Goal: Information Seeking & Learning: Find contact information

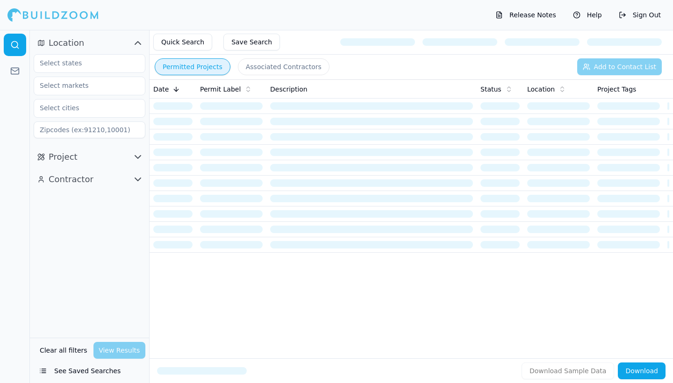
click at [112, 178] on button "Contractor" at bounding box center [90, 179] width 112 height 15
click at [271, 70] on button "Associated Contractors" at bounding box center [284, 66] width 92 height 17
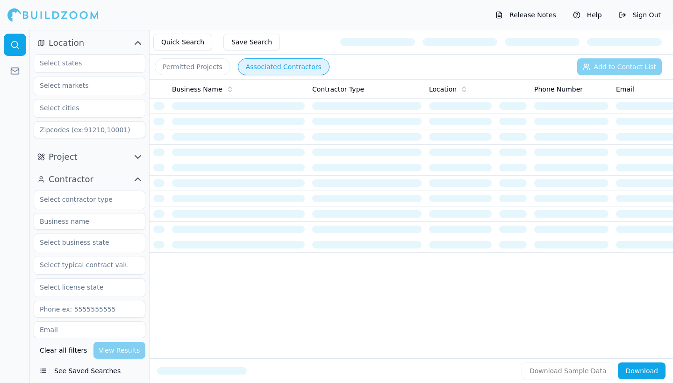
click at [105, 208] on div at bounding box center [90, 200] width 112 height 19
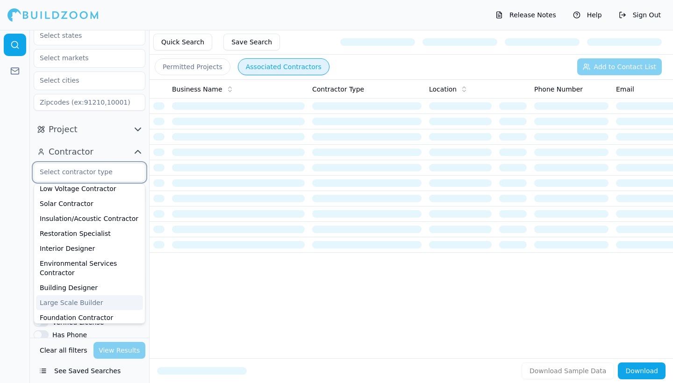
scroll to position [29, 0]
click at [76, 294] on div "Large Scale Builder" at bounding box center [89, 301] width 107 height 15
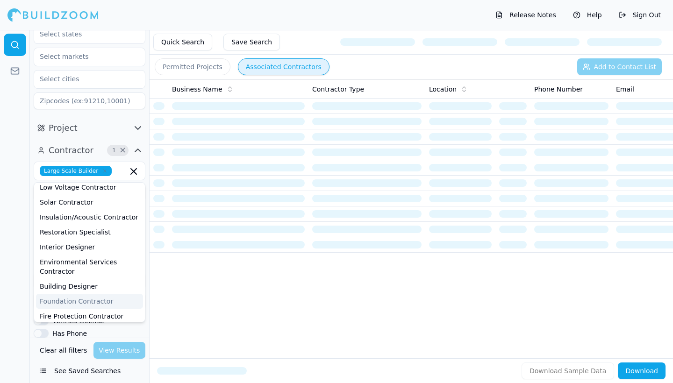
click at [164, 291] on div "Business Name Contractor Type Location Phone Number Email Matching Permits All …" at bounding box center [411, 203] width 523 height 249
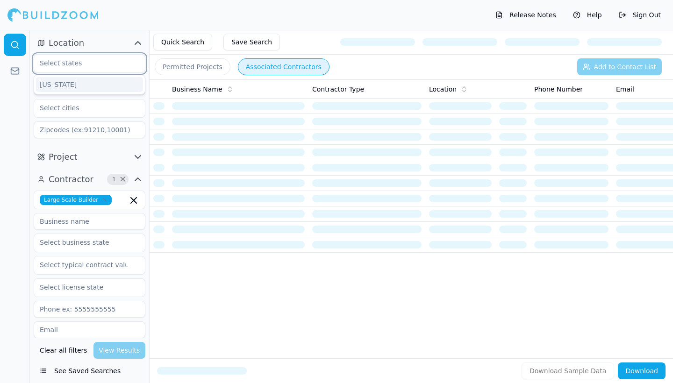
click at [114, 64] on input "text" at bounding box center [83, 63] width 99 height 17
click at [93, 86] on div "[US_STATE]" at bounding box center [89, 84] width 107 height 15
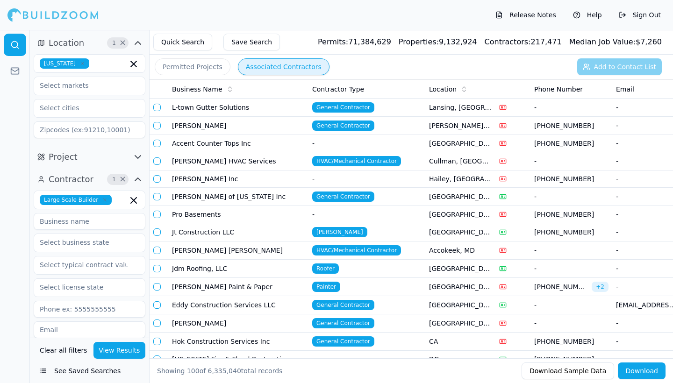
click at [118, 347] on button "View Results" at bounding box center [119, 350] width 52 height 17
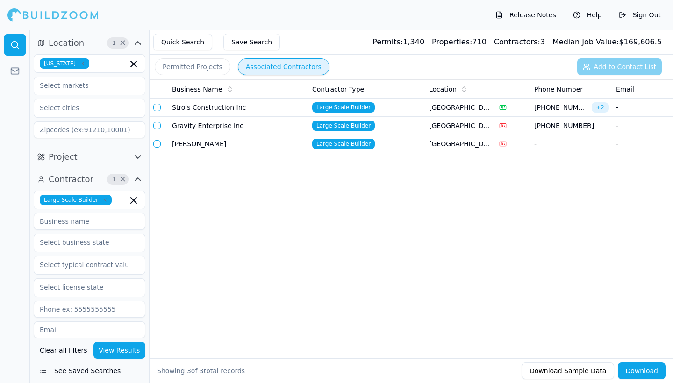
click at [283, 111] on td "Stro's Construction Inc" at bounding box center [238, 108] width 140 height 18
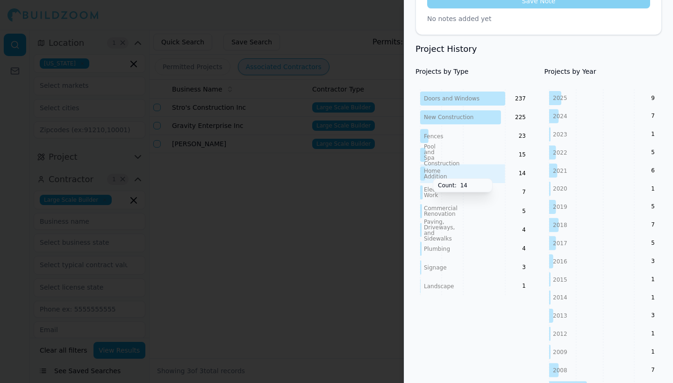
scroll to position [369, 0]
click at [342, 206] on div at bounding box center [336, 191] width 673 height 383
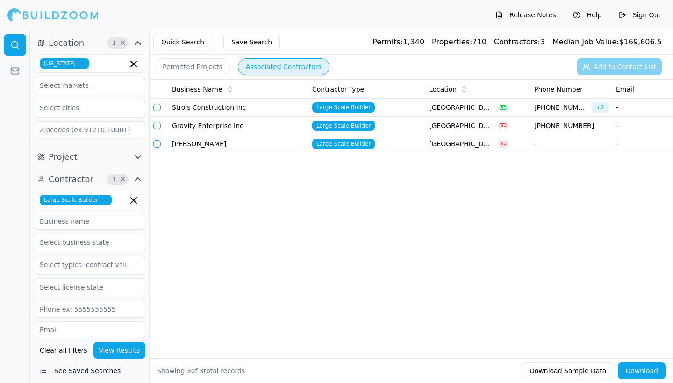
click at [285, 121] on td "Gravity Enterprise Inc" at bounding box center [238, 126] width 140 height 18
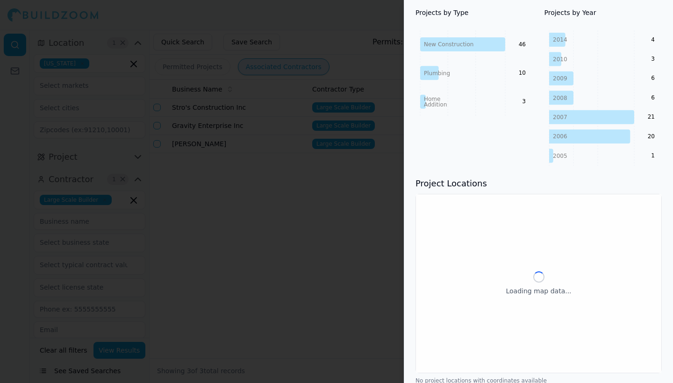
scroll to position [401, 0]
click at [336, 216] on div at bounding box center [336, 191] width 673 height 383
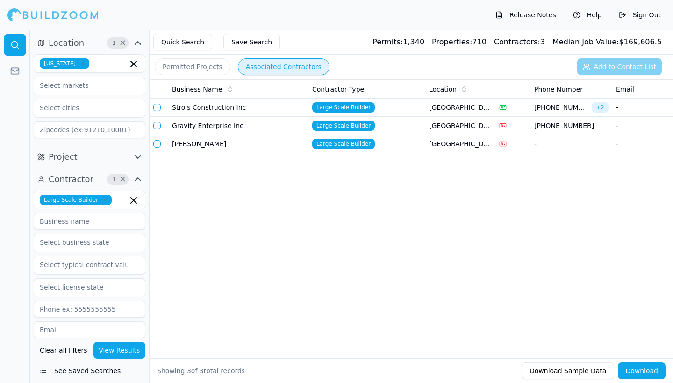
click at [272, 147] on td "[PERSON_NAME]" at bounding box center [238, 144] width 140 height 18
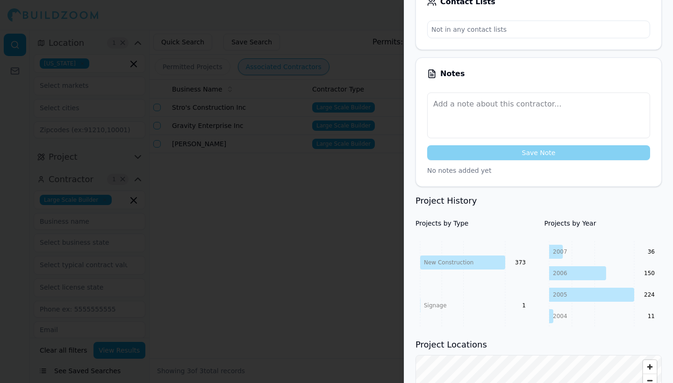
scroll to position [205, 0]
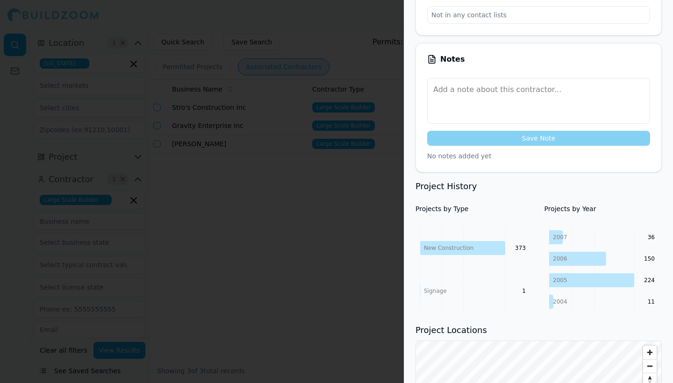
click at [319, 246] on div at bounding box center [336, 191] width 673 height 383
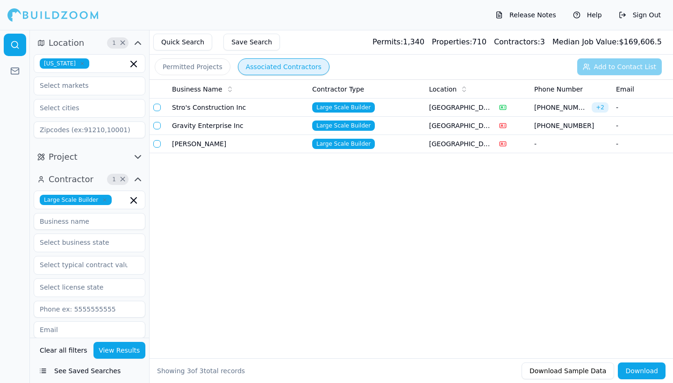
click at [135, 204] on icon "button" at bounding box center [133, 200] width 11 height 11
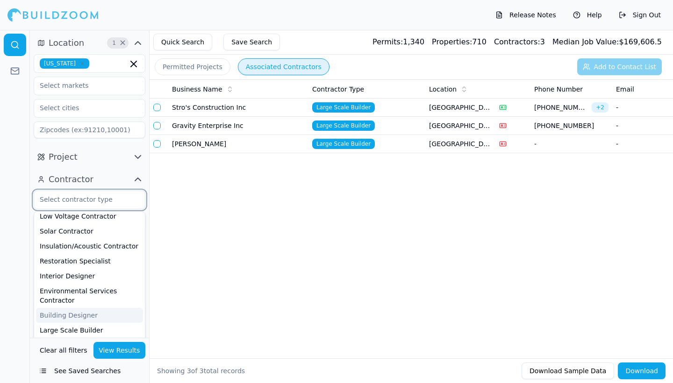
click at [101, 308] on div "Building Designer" at bounding box center [89, 315] width 107 height 15
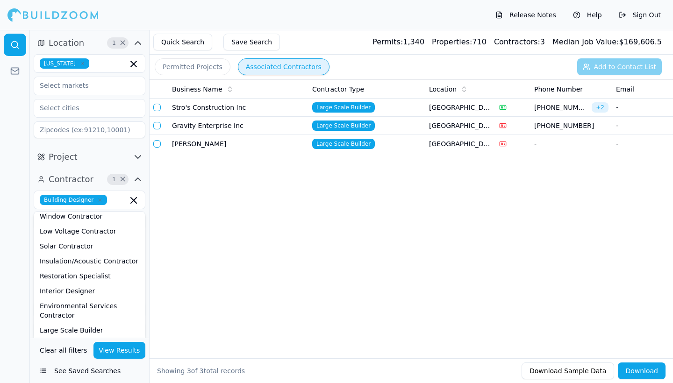
click at [120, 355] on button "View Results" at bounding box center [119, 350] width 52 height 17
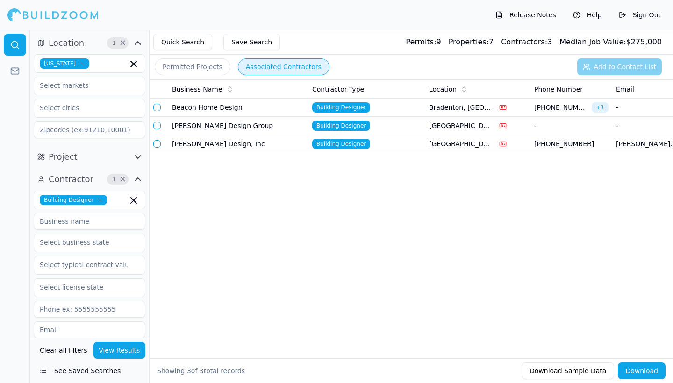
scroll to position [0, 0]
click at [398, 108] on td "Building Designer" at bounding box center [366, 108] width 117 height 18
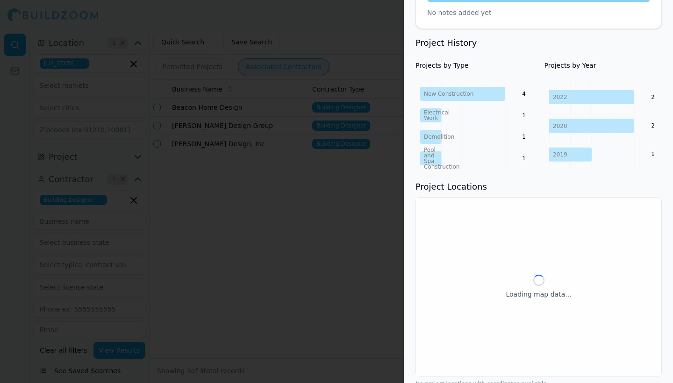
scroll to position [356, 0]
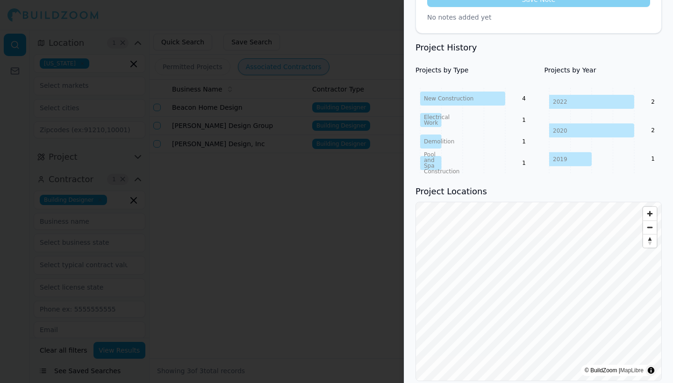
click at [337, 158] on div at bounding box center [336, 191] width 673 height 383
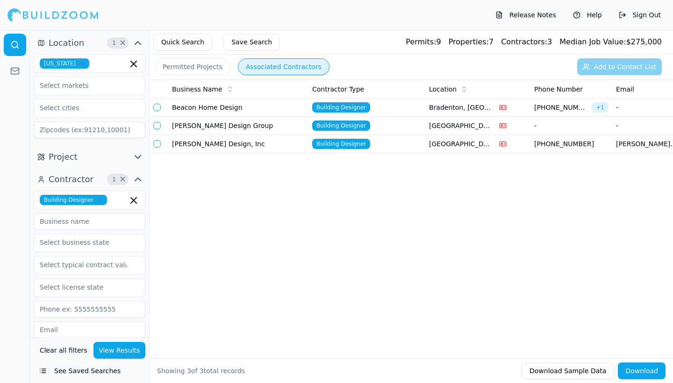
click at [290, 129] on td "[PERSON_NAME] Design Group" at bounding box center [238, 126] width 140 height 18
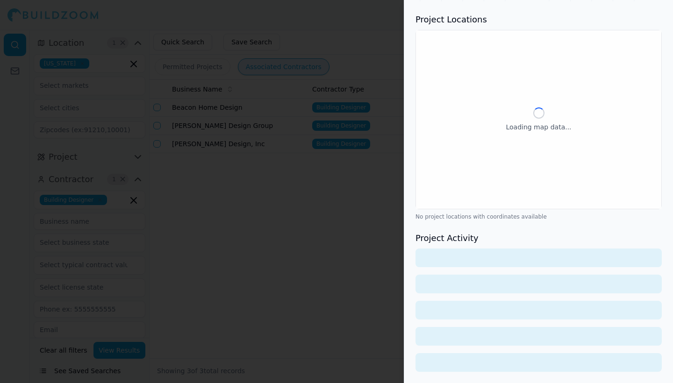
scroll to position [526, 0]
click at [365, 235] on div at bounding box center [336, 191] width 673 height 383
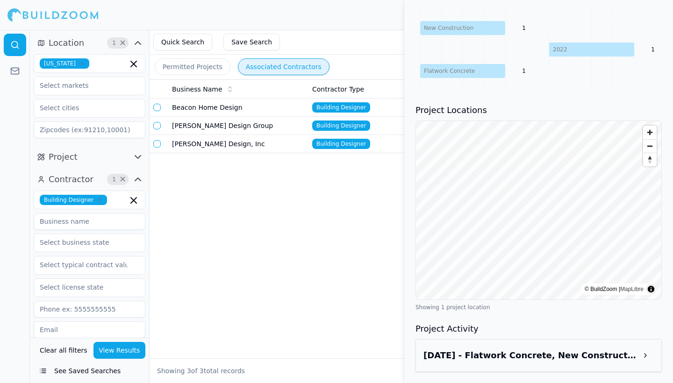
scroll to position [0, 0]
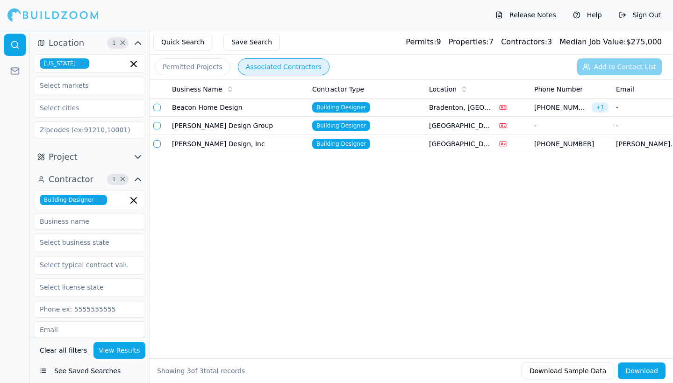
click at [426, 150] on td "[GEOGRAPHIC_DATA], [GEOGRAPHIC_DATA]" at bounding box center [460, 144] width 70 height 18
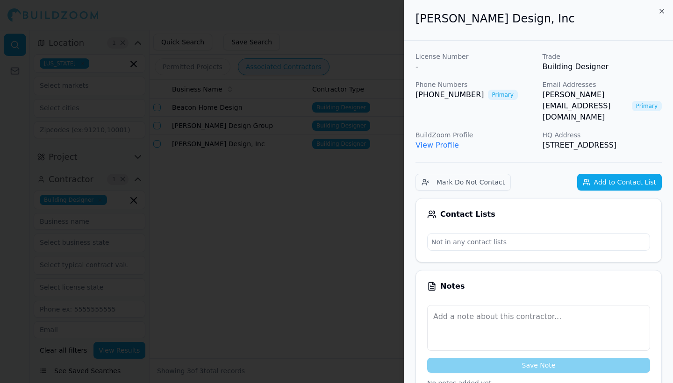
click at [328, 276] on div at bounding box center [336, 191] width 673 height 383
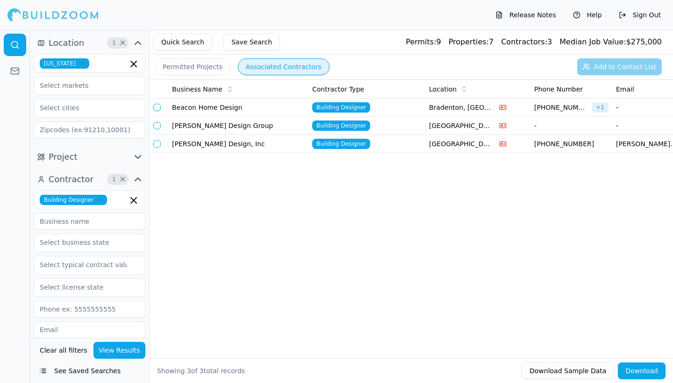
click at [133, 200] on icon "button" at bounding box center [134, 201] width 6 height 6
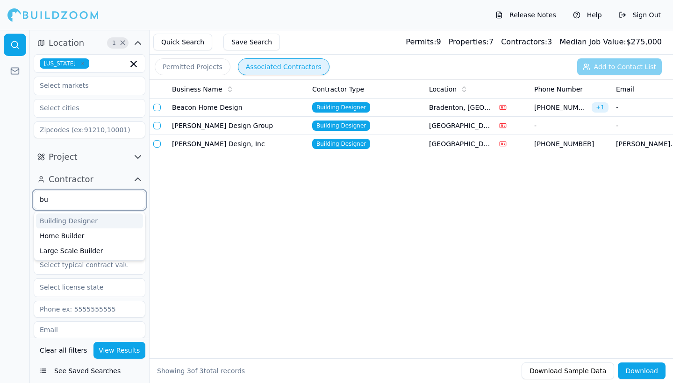
type input "[PERSON_NAME]"
click at [103, 235] on div "Home Builder" at bounding box center [89, 235] width 107 height 15
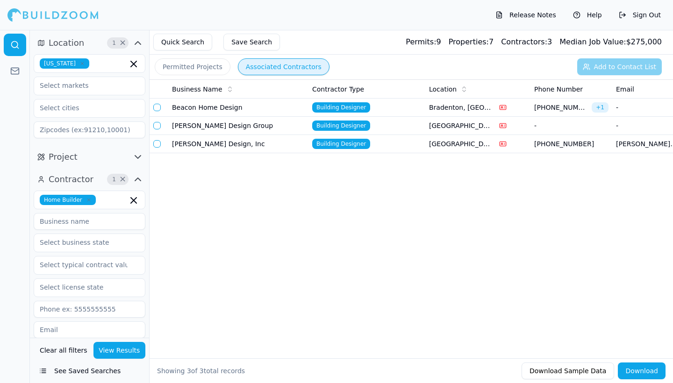
click at [119, 354] on button "View Results" at bounding box center [119, 350] width 52 height 17
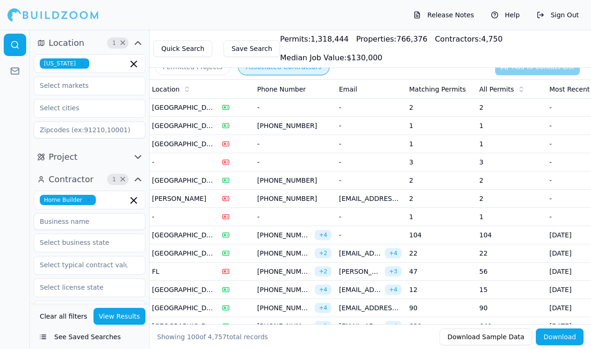
scroll to position [0, 292]
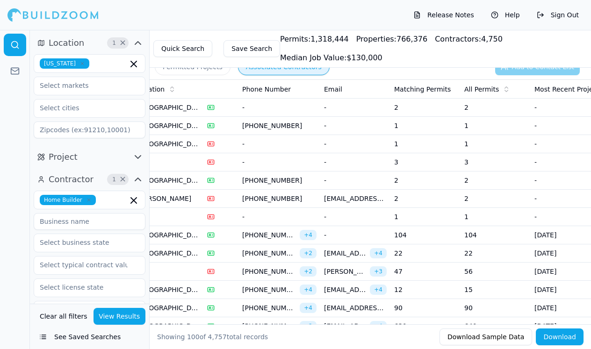
click at [367, 236] on td "-" at bounding box center [355, 235] width 70 height 18
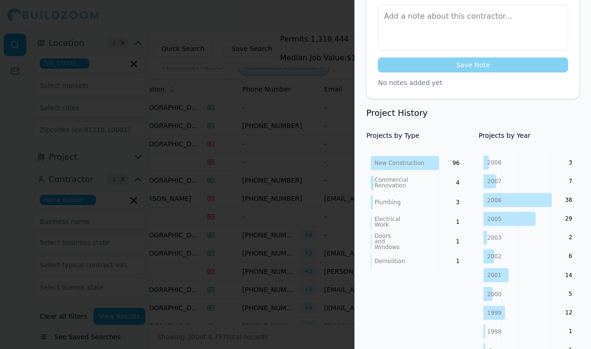
scroll to position [321, 0]
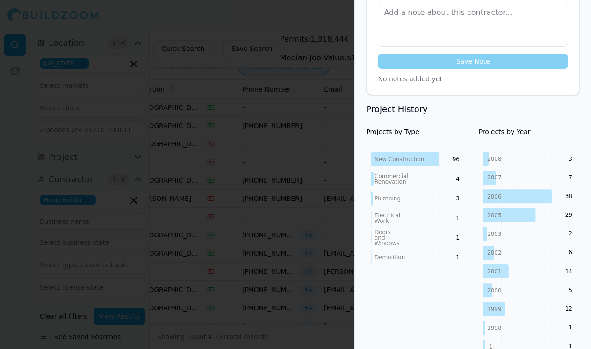
click at [307, 253] on div at bounding box center [295, 174] width 591 height 349
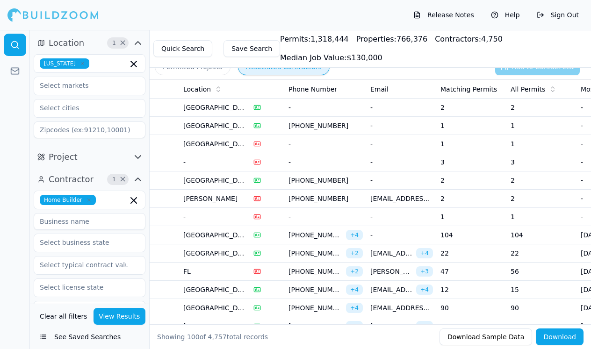
scroll to position [7, 0]
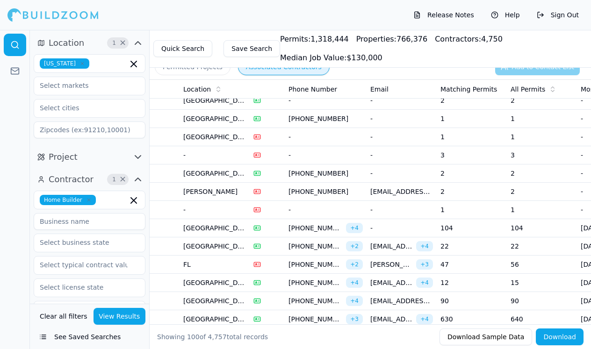
click at [456, 242] on td "22" at bounding box center [471, 246] width 70 height 18
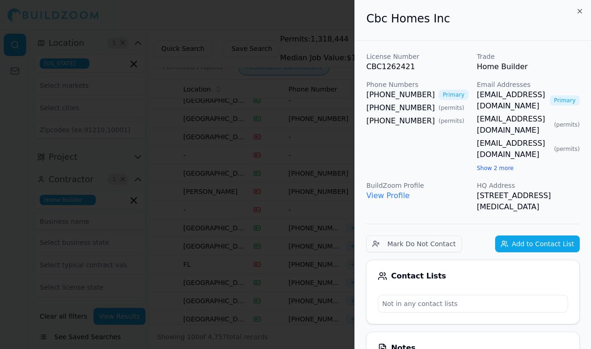
scroll to position [0, 0]
drag, startPoint x: 363, startPoint y: 92, endPoint x: 421, endPoint y: 99, distance: 58.4
copy link "[PHONE_NUMBER]"
click at [268, 117] on div at bounding box center [295, 174] width 591 height 349
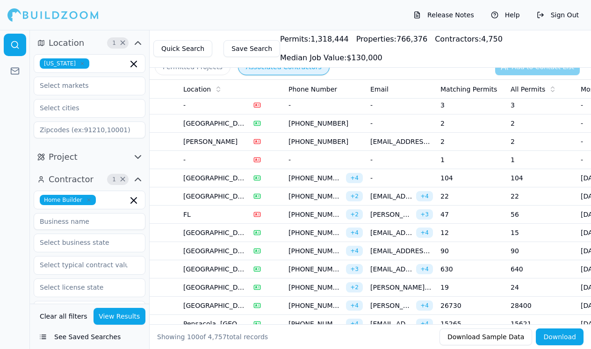
scroll to position [58, 0]
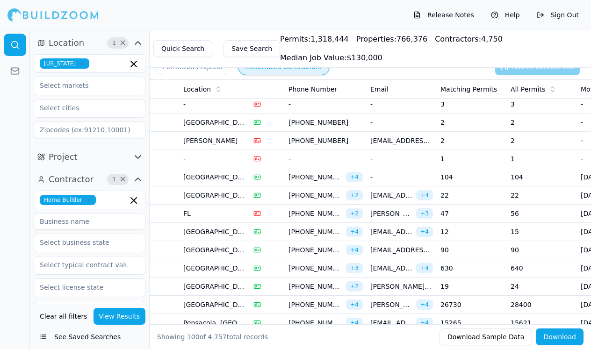
click at [458, 214] on td "47" at bounding box center [471, 214] width 70 height 18
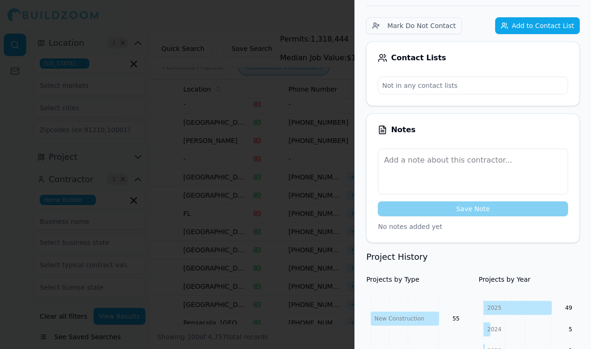
scroll to position [285, 0]
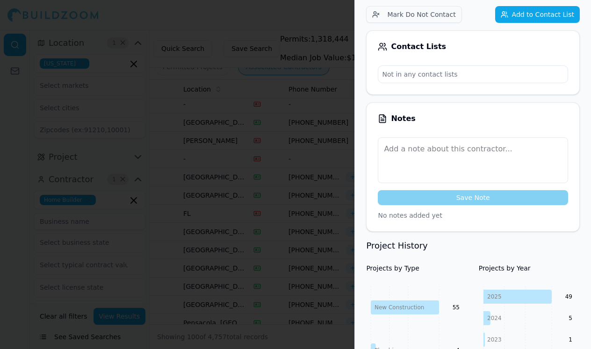
click at [325, 262] on div at bounding box center [295, 174] width 591 height 349
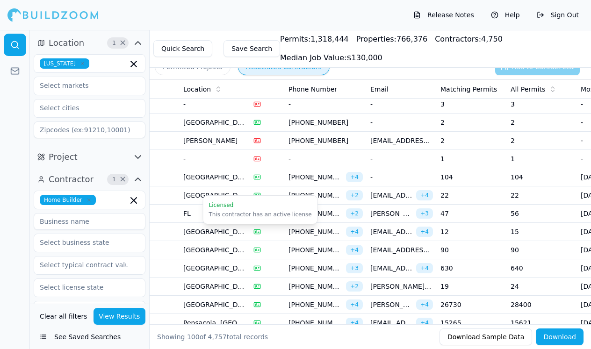
click at [271, 230] on div at bounding box center [267, 231] width 28 height 7
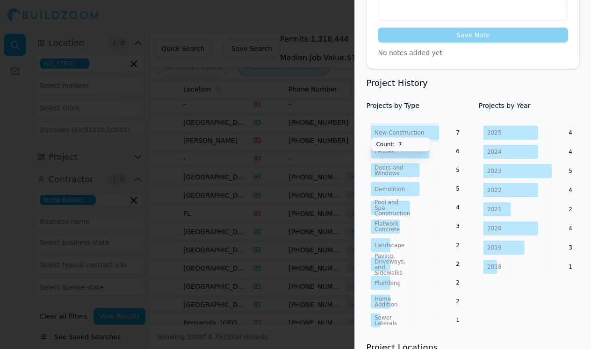
scroll to position [397, 0]
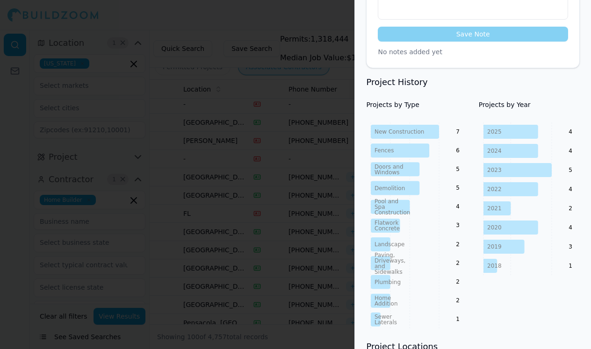
click at [342, 282] on div at bounding box center [295, 174] width 591 height 349
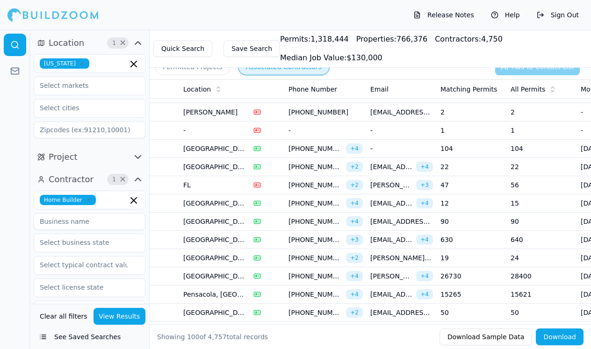
scroll to position [87, 0]
click at [468, 253] on td "19" at bounding box center [471, 258] width 70 height 18
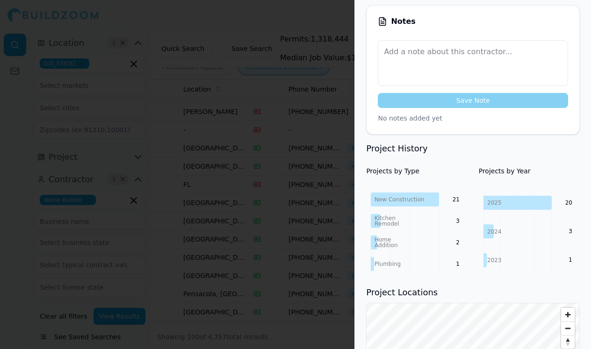
scroll to position [269, 0]
click at [332, 301] on div at bounding box center [295, 174] width 591 height 349
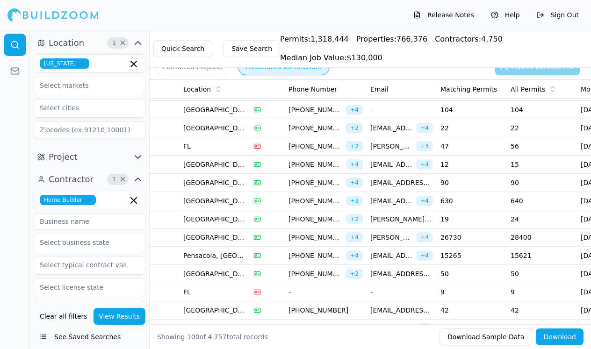
scroll to position [162, 0]
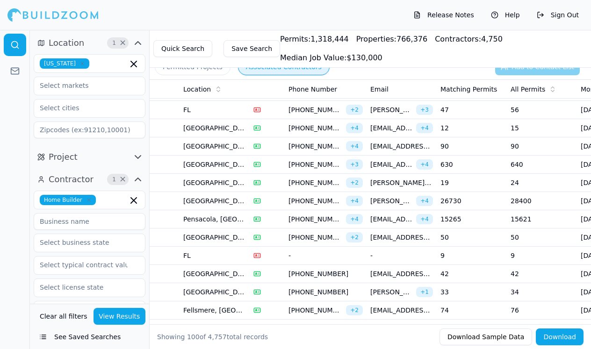
click at [480, 236] on td "50" at bounding box center [471, 237] width 70 height 18
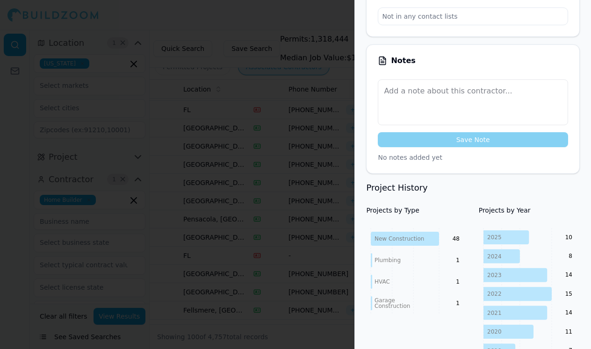
scroll to position [242, 0]
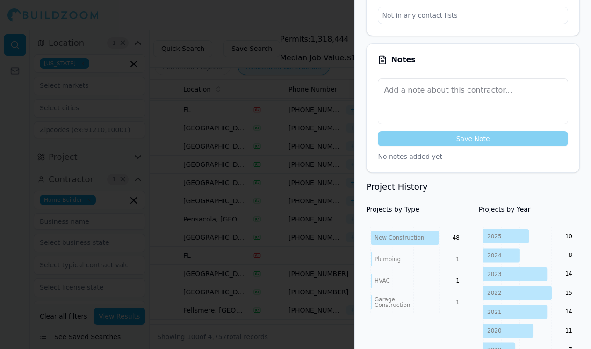
click at [346, 290] on div at bounding box center [295, 174] width 591 height 349
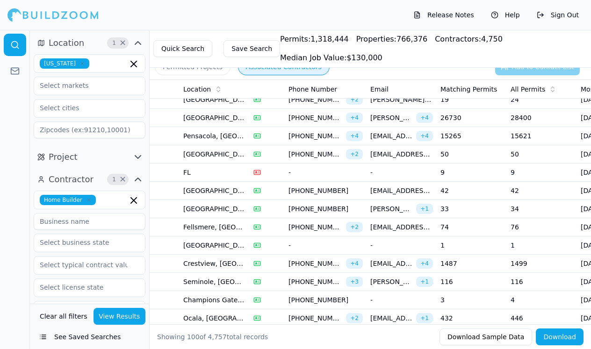
scroll to position [247, 0]
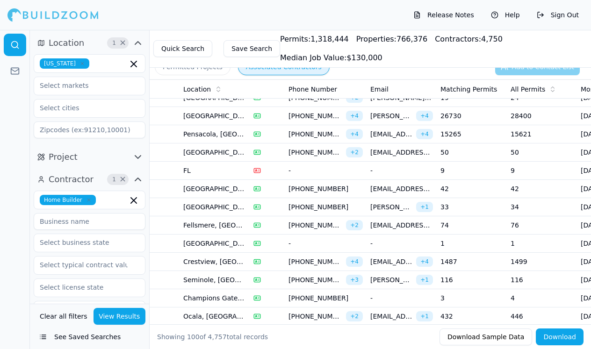
click at [480, 262] on td "1487" at bounding box center [471, 262] width 70 height 18
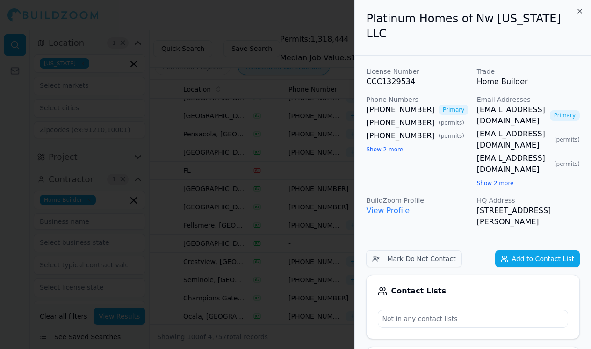
scroll to position [0, 0]
drag, startPoint x: 365, startPoint y: 91, endPoint x: 421, endPoint y: 95, distance: 55.3
copy link "[PHONE_NUMBER]"
click at [321, 175] on div at bounding box center [295, 174] width 591 height 349
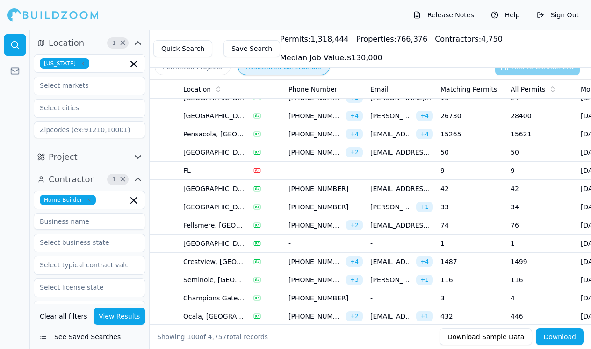
click at [453, 205] on td "33" at bounding box center [471, 207] width 70 height 18
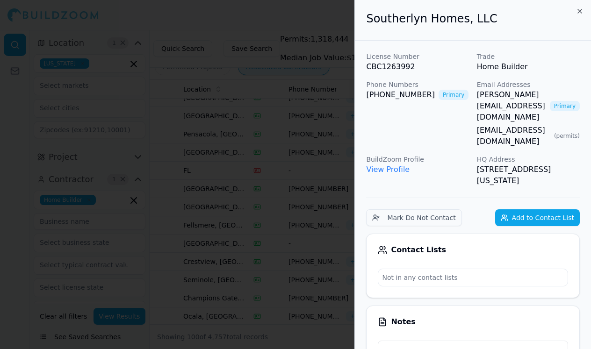
scroll to position [0, 0]
drag, startPoint x: 363, startPoint y: 93, endPoint x: 420, endPoint y: 93, distance: 57.0
copy link "[PHONE_NUMBER]"
click at [182, 246] on div at bounding box center [295, 174] width 591 height 349
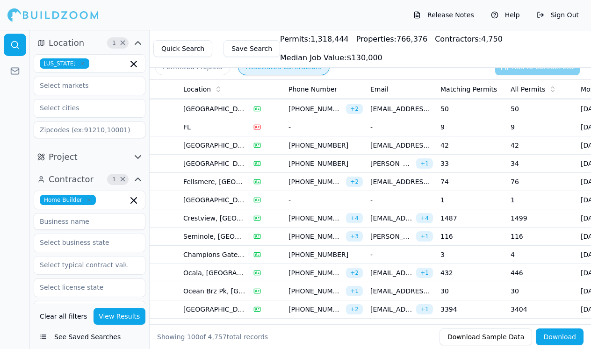
scroll to position [295, 0]
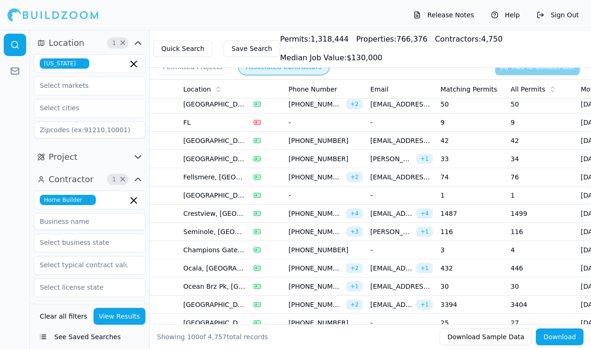
click at [474, 226] on td "116" at bounding box center [471, 232] width 70 height 18
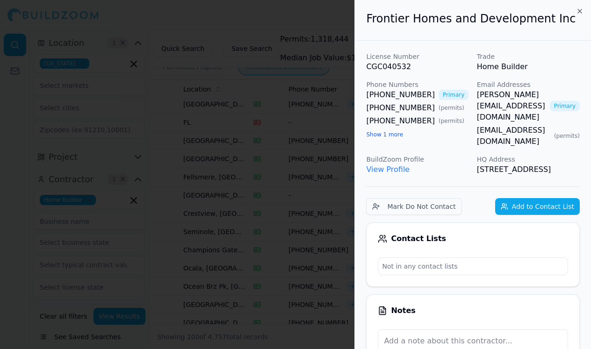
scroll to position [0, 0]
drag, startPoint x: 360, startPoint y: 92, endPoint x: 420, endPoint y: 91, distance: 59.8
copy link "[PHONE_NUMBER]"
click at [294, 229] on div at bounding box center [295, 174] width 591 height 349
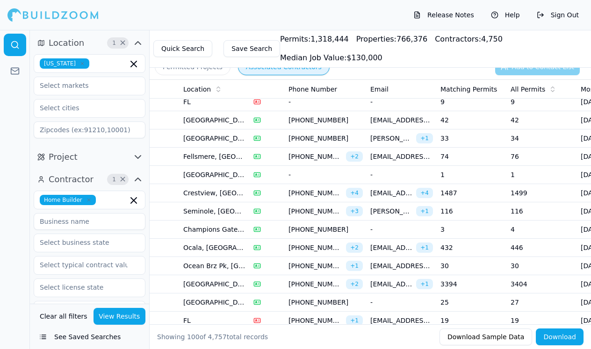
scroll to position [321, 0]
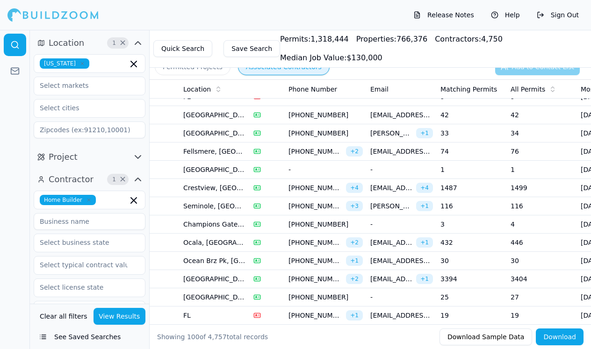
click at [468, 222] on td "3" at bounding box center [471, 224] width 70 height 18
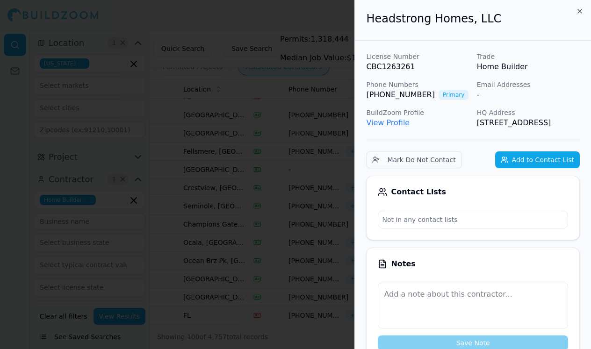
scroll to position [0, 0]
drag, startPoint x: 363, startPoint y: 89, endPoint x: 423, endPoint y: 93, distance: 60.4
copy div "[PHONE_NUMBER]"
click at [257, 236] on div at bounding box center [295, 174] width 591 height 349
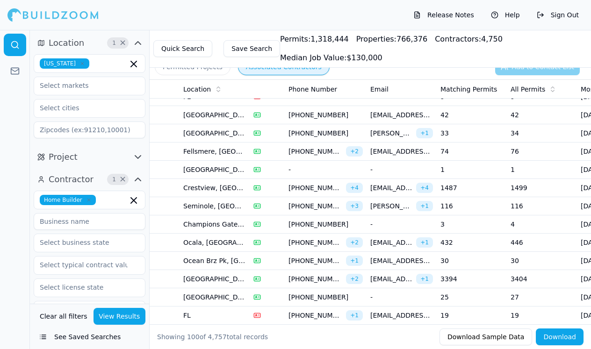
click at [446, 242] on td "432" at bounding box center [471, 243] width 70 height 18
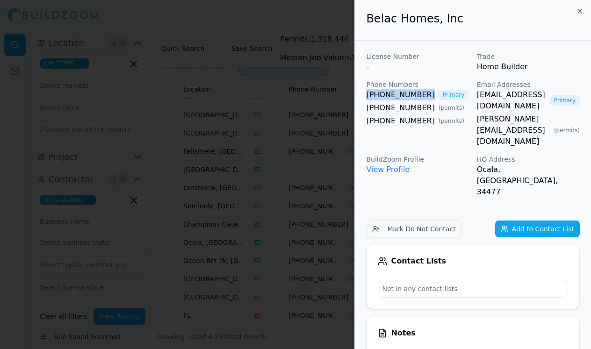
drag, startPoint x: 365, startPoint y: 91, endPoint x: 423, endPoint y: 93, distance: 58.5
copy link "[PHONE_NUMBER]"
click at [316, 222] on div at bounding box center [295, 174] width 591 height 349
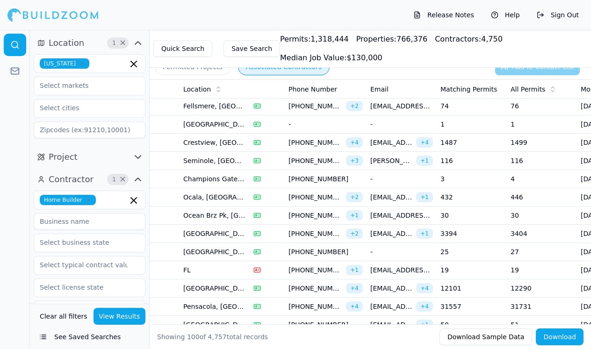
scroll to position [367, 0]
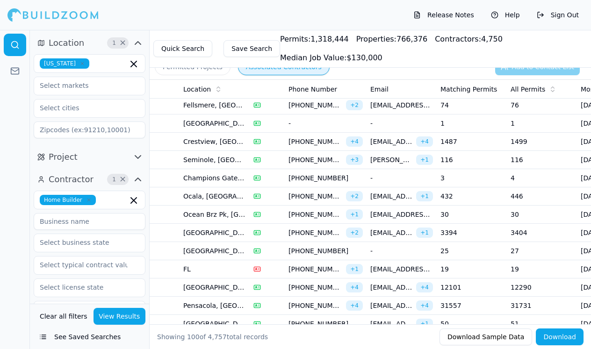
click at [457, 213] on td "30" at bounding box center [471, 215] width 70 height 18
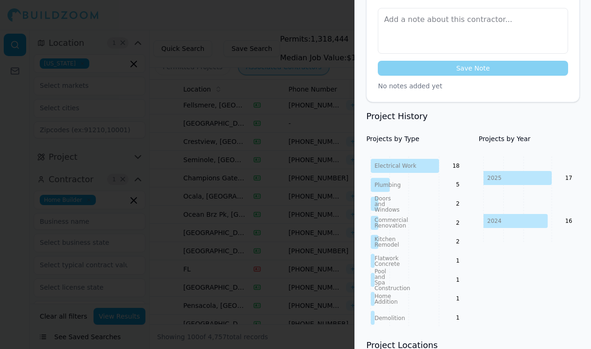
scroll to position [310, 1]
click at [336, 228] on div at bounding box center [295, 174] width 591 height 349
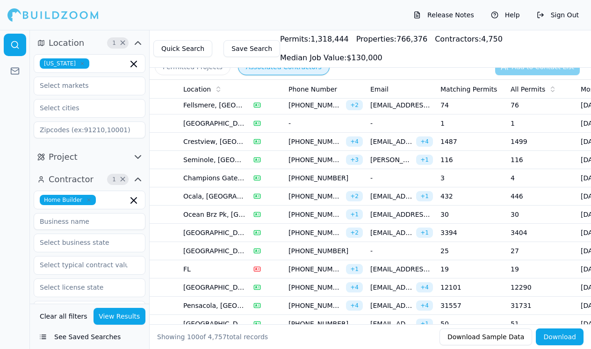
click at [481, 237] on td "3394" at bounding box center [471, 233] width 70 height 18
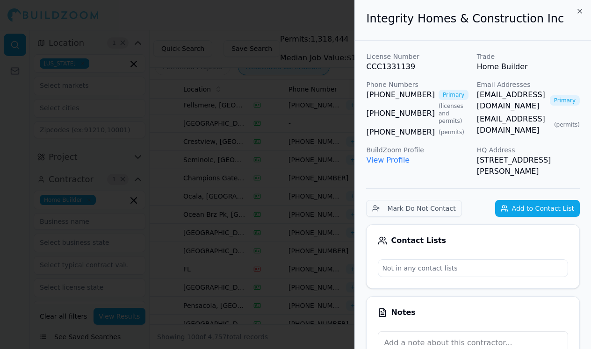
scroll to position [0, 0]
click at [394, 97] on link "[PHONE_NUMBER]" at bounding box center [400, 94] width 69 height 11
drag, startPoint x: 364, startPoint y: 94, endPoint x: 423, endPoint y: 96, distance: 59.4
copy link "[PHONE_NUMBER]"
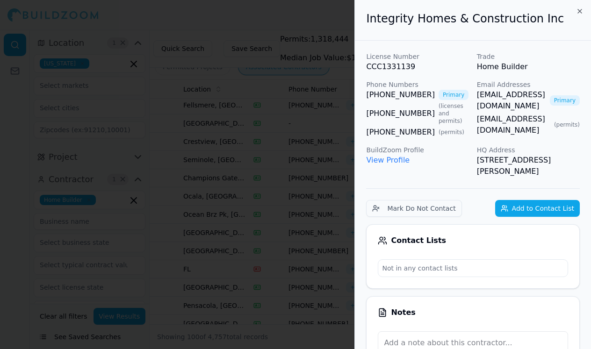
click at [337, 200] on div at bounding box center [295, 174] width 591 height 349
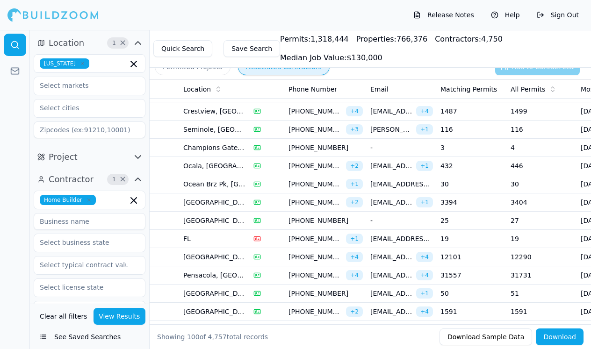
scroll to position [398, 0]
click at [459, 223] on td "25" at bounding box center [471, 220] width 70 height 18
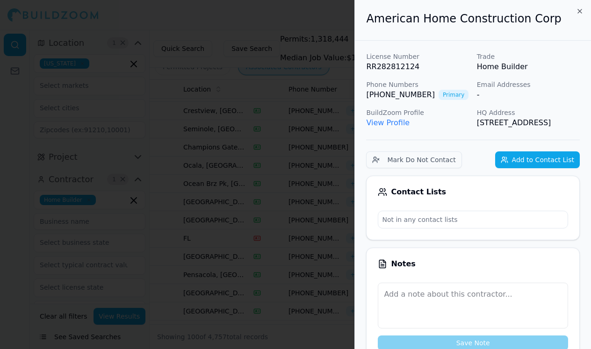
scroll to position [0, 0]
drag, startPoint x: 363, startPoint y: 94, endPoint x: 425, endPoint y: 92, distance: 62.2
copy link "[PHONE_NUMBER]"
click at [342, 239] on div at bounding box center [295, 174] width 591 height 349
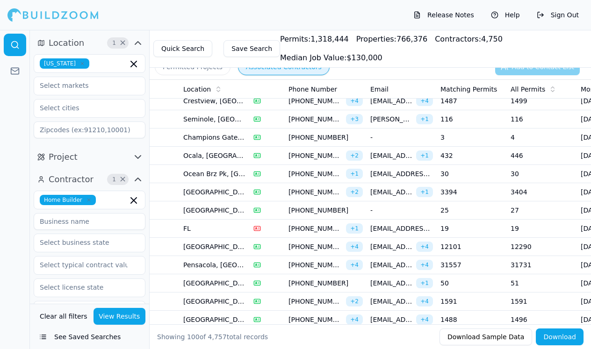
scroll to position [412, 0]
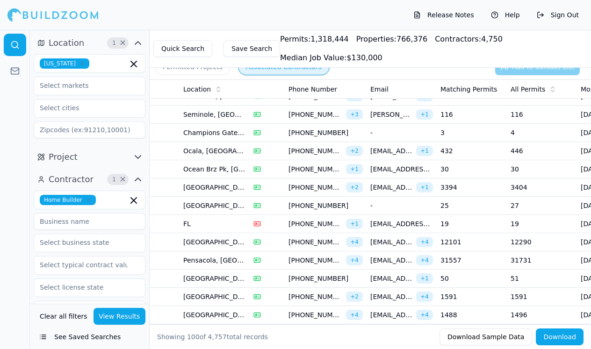
click at [462, 220] on td "19" at bounding box center [471, 224] width 70 height 18
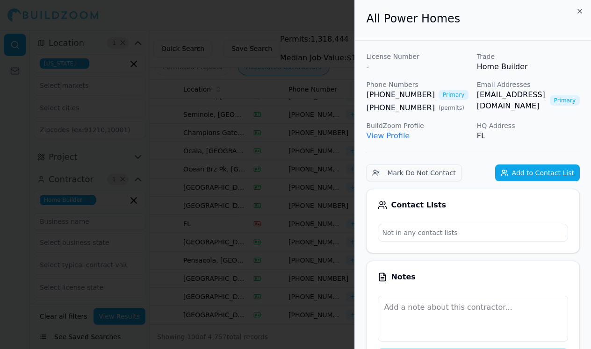
scroll to position [0, 0]
drag, startPoint x: 365, startPoint y: 98, endPoint x: 421, endPoint y: 95, distance: 56.1
copy link "[PHONE_NUMBER]"
click at [334, 217] on div at bounding box center [295, 174] width 591 height 349
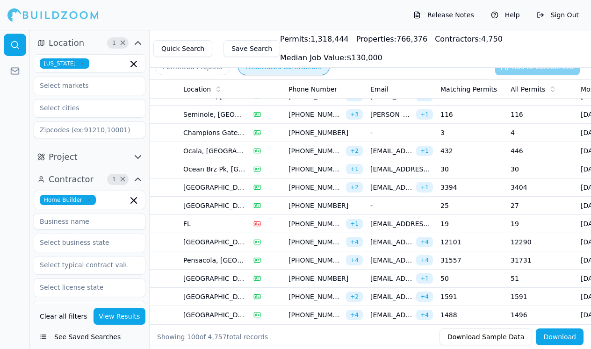
scroll to position [429, 0]
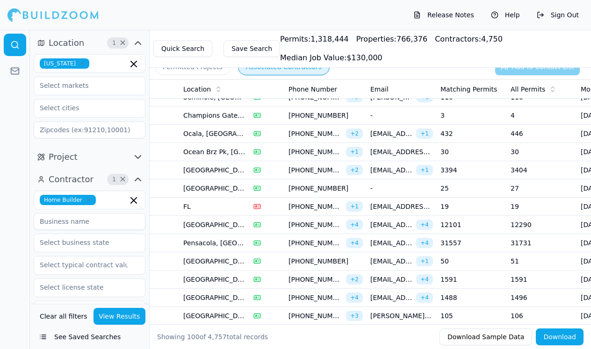
click at [459, 222] on td "12101" at bounding box center [471, 225] width 70 height 18
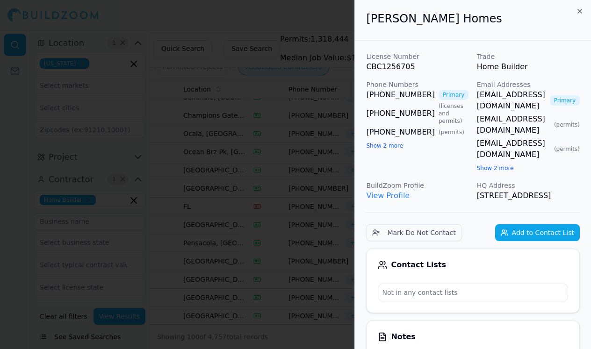
scroll to position [0, 1]
drag, startPoint x: 362, startPoint y: 92, endPoint x: 421, endPoint y: 91, distance: 58.4
copy link "[PHONE_NUMBER]"
click at [205, 290] on div at bounding box center [295, 174] width 591 height 349
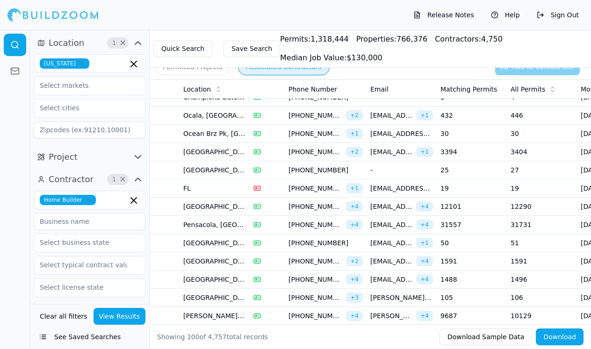
scroll to position [449, 0]
click at [472, 248] on td "50" at bounding box center [471, 242] width 70 height 18
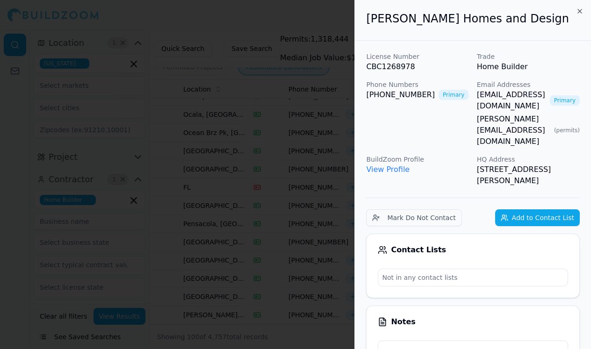
scroll to position [0, 0]
drag, startPoint x: 363, startPoint y: 91, endPoint x: 421, endPoint y: 95, distance: 57.7
click at [290, 200] on div at bounding box center [295, 174] width 591 height 349
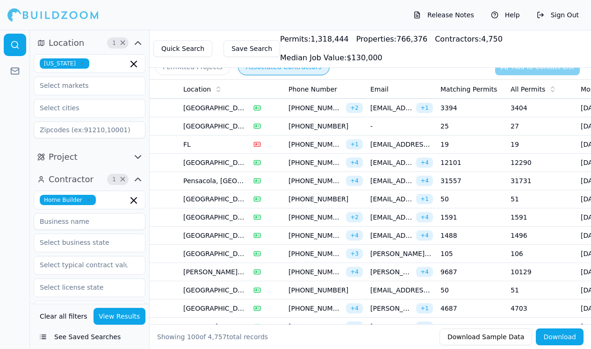
scroll to position [492, 0]
click at [471, 218] on td "1591" at bounding box center [471, 216] width 70 height 18
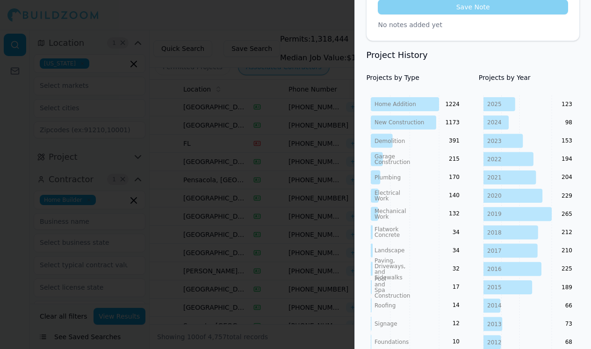
scroll to position [430, 0]
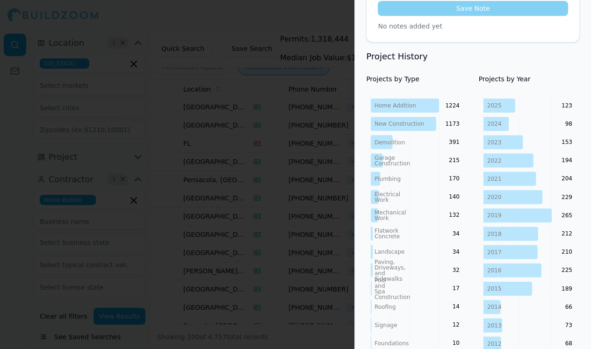
click at [455, 303] on text "14" at bounding box center [455, 306] width 7 height 7
click at [437, 263] on icon "Home Addition New Construction Demolition Garage Construction Plumbing Electric…" at bounding box center [416, 289] width 101 height 384
click at [499, 99] on icon at bounding box center [499, 106] width 32 height 14
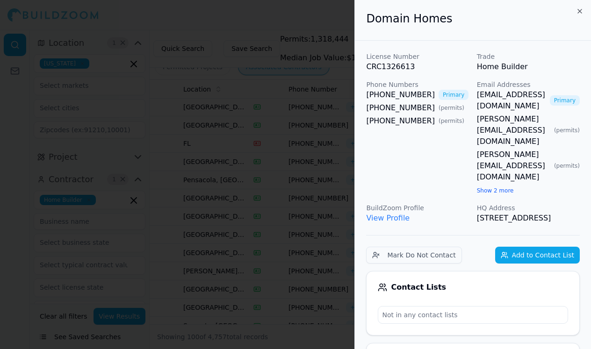
scroll to position [0, 0]
drag, startPoint x: 363, startPoint y: 90, endPoint x: 422, endPoint y: 95, distance: 60.1
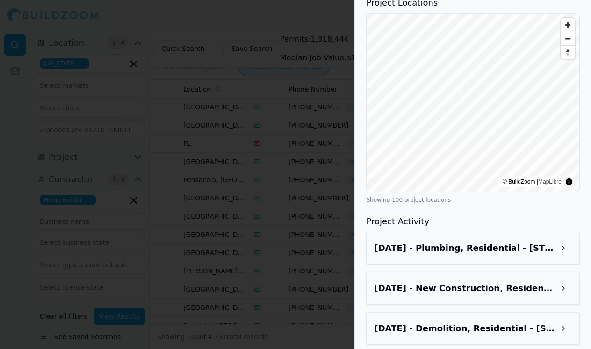
scroll to position [927, 0]
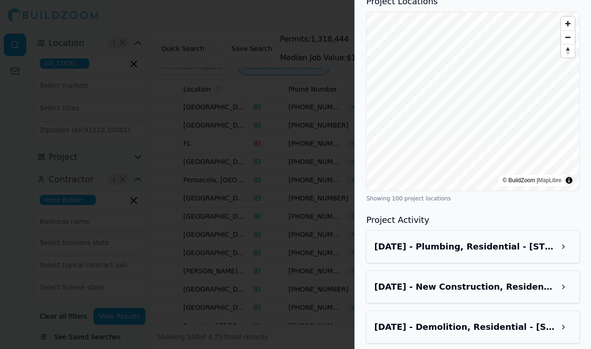
click at [246, 218] on div at bounding box center [295, 174] width 591 height 349
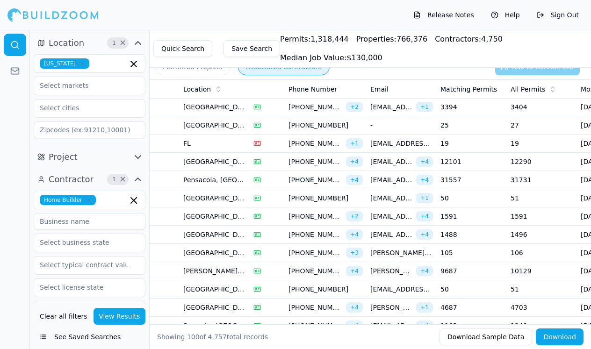
click at [453, 230] on td "1488" at bounding box center [471, 235] width 70 height 18
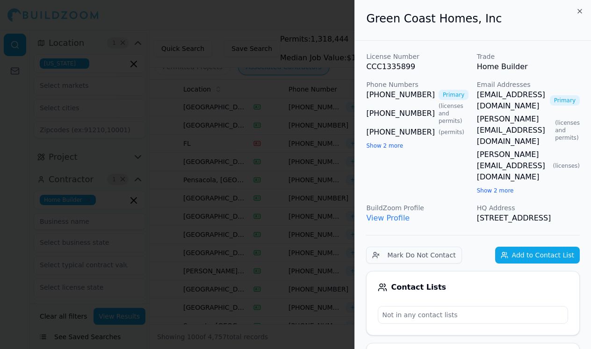
scroll to position [0, 0]
drag, startPoint x: 365, startPoint y: 89, endPoint x: 419, endPoint y: 90, distance: 53.7
click at [276, 291] on div at bounding box center [295, 174] width 591 height 349
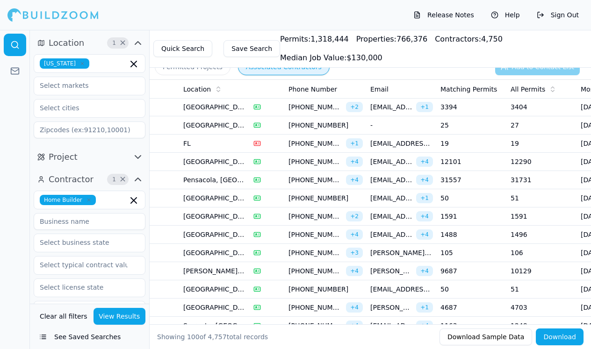
click at [462, 252] on td "105" at bounding box center [471, 253] width 70 height 18
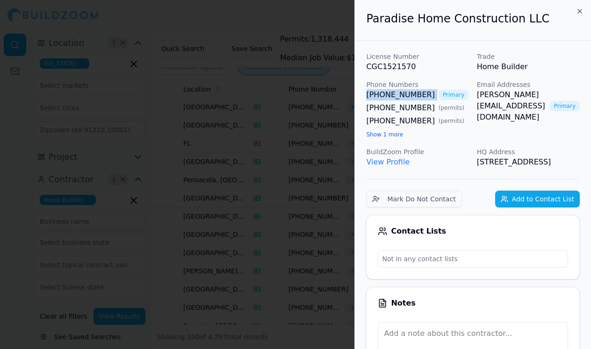
drag, startPoint x: 364, startPoint y: 91, endPoint x: 426, endPoint y: 95, distance: 62.3
click at [277, 213] on div at bounding box center [295, 174] width 591 height 349
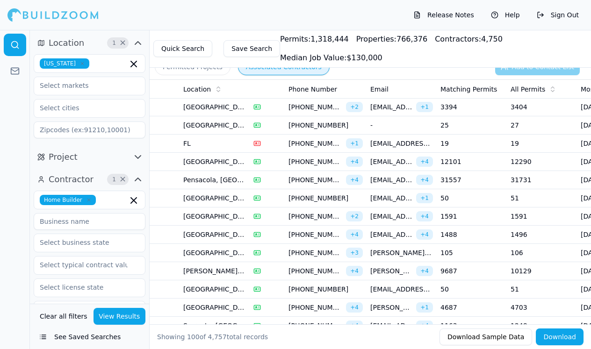
click at [467, 272] on td "9687" at bounding box center [471, 271] width 70 height 18
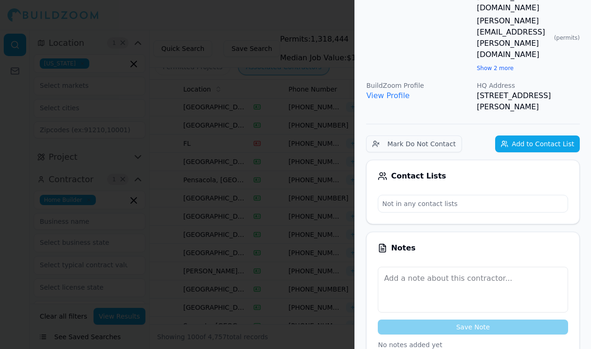
scroll to position [25, 0]
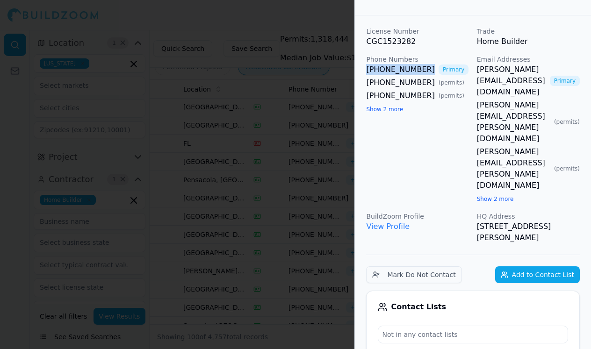
drag, startPoint x: 364, startPoint y: 64, endPoint x: 420, endPoint y: 67, distance: 55.6
click at [330, 241] on div at bounding box center [295, 174] width 591 height 349
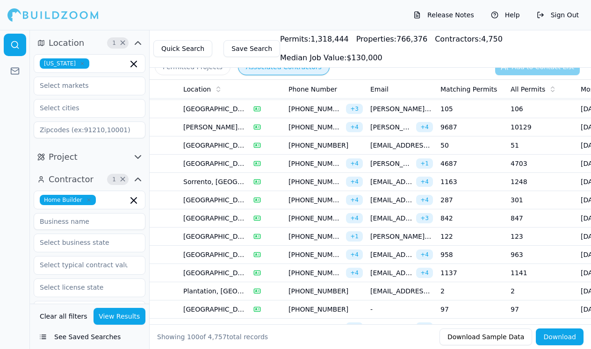
scroll to position [630, 0]
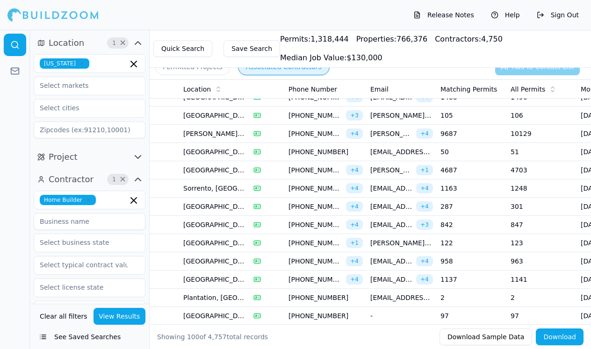
click at [455, 156] on td "50" at bounding box center [471, 152] width 70 height 18
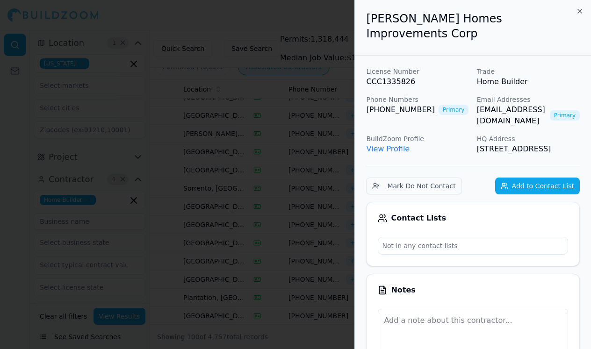
scroll to position [0, 0]
drag, startPoint x: 361, startPoint y: 93, endPoint x: 421, endPoint y: 93, distance: 60.3
click at [334, 210] on div at bounding box center [295, 174] width 591 height 349
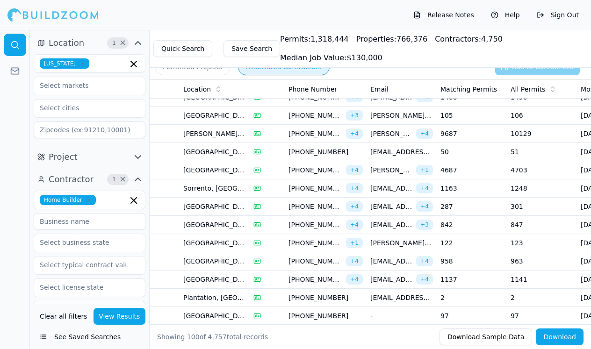
click at [469, 172] on td "4687" at bounding box center [471, 170] width 70 height 18
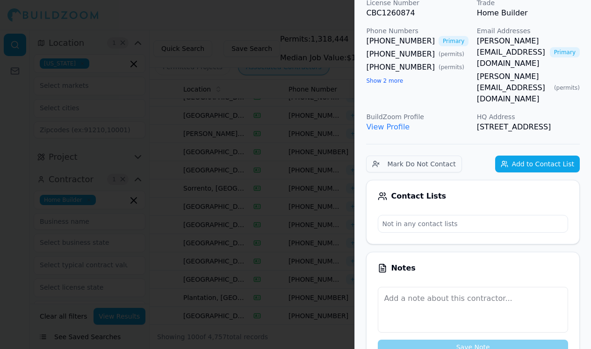
scroll to position [45, 0]
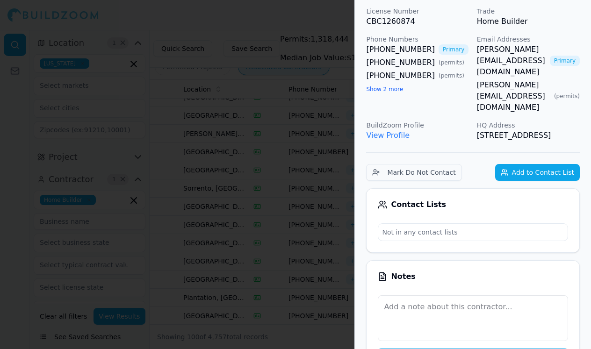
click at [340, 231] on div at bounding box center [295, 174] width 591 height 349
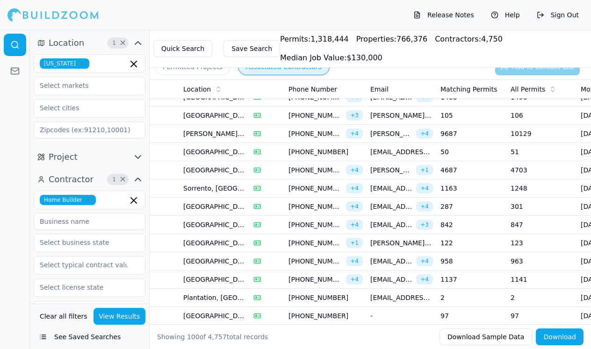
click at [459, 190] on td "1163" at bounding box center [471, 188] width 70 height 18
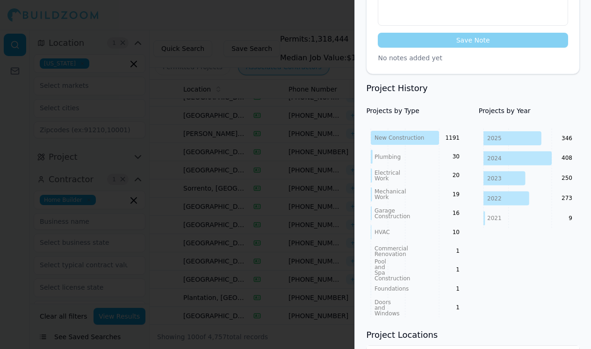
scroll to position [388, 0]
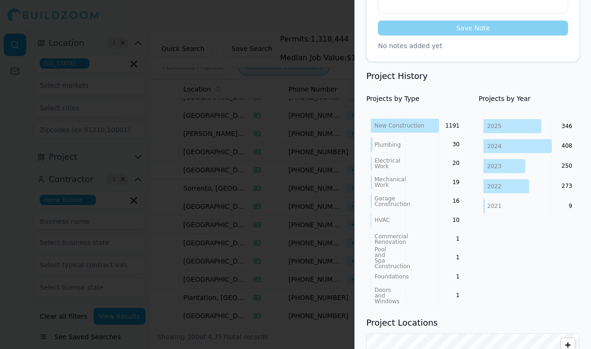
click at [350, 245] on div at bounding box center [295, 174] width 591 height 349
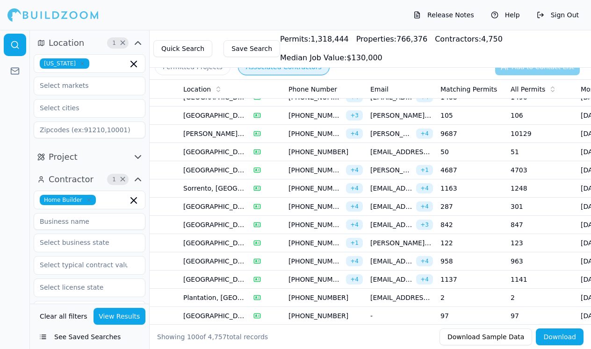
click at [466, 209] on td "287" at bounding box center [471, 207] width 70 height 18
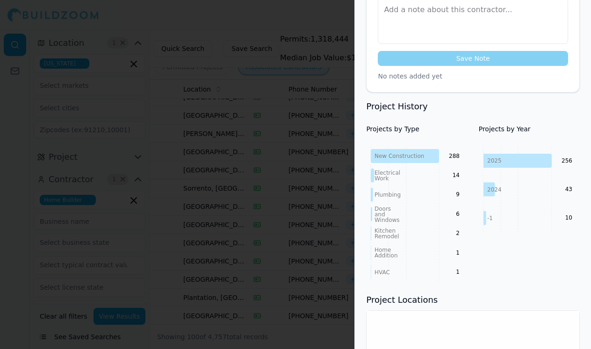
scroll to position [367, 0]
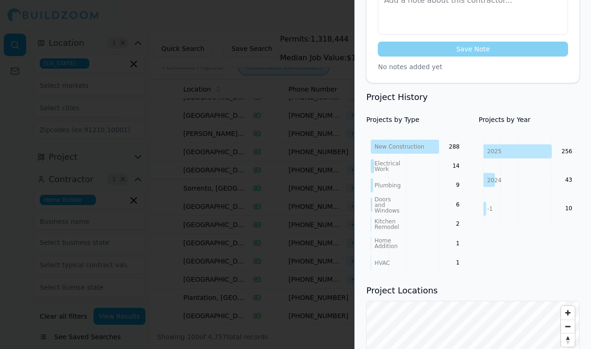
click at [350, 249] on div at bounding box center [295, 174] width 591 height 349
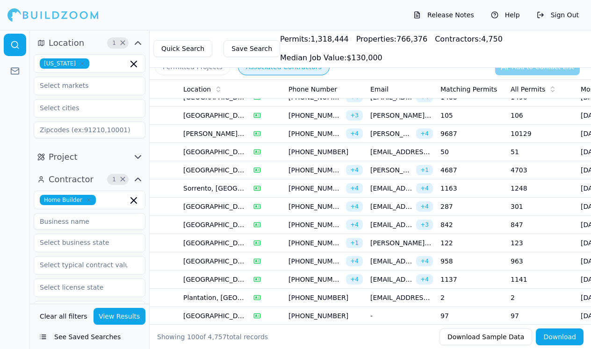
click at [464, 226] on td "842" at bounding box center [471, 225] width 70 height 18
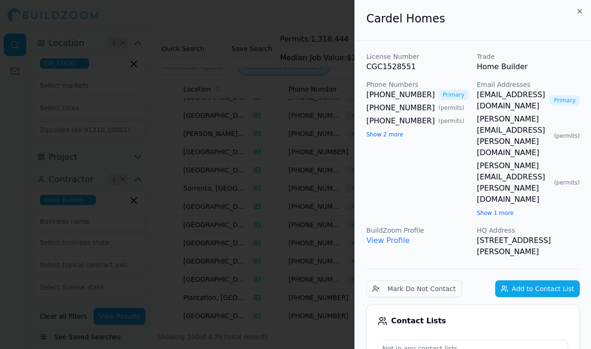
scroll to position [0, 1]
drag, startPoint x: 359, startPoint y: 93, endPoint x: 417, endPoint y: 94, distance: 58.4
click at [248, 247] on div at bounding box center [295, 174] width 591 height 349
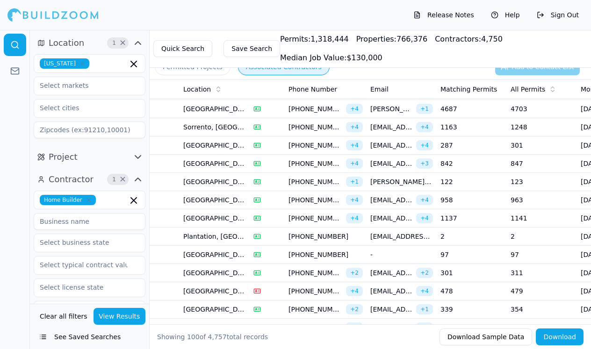
scroll to position [692, 0]
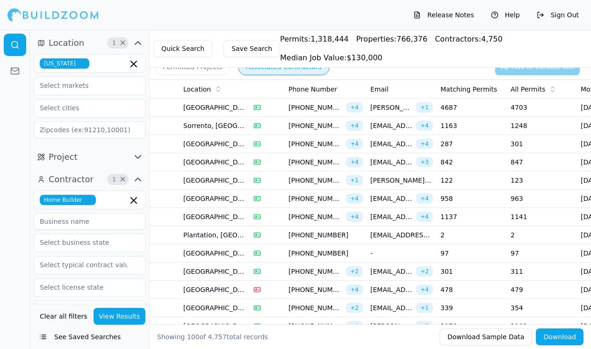
click at [459, 162] on td "842" at bounding box center [471, 162] width 70 height 18
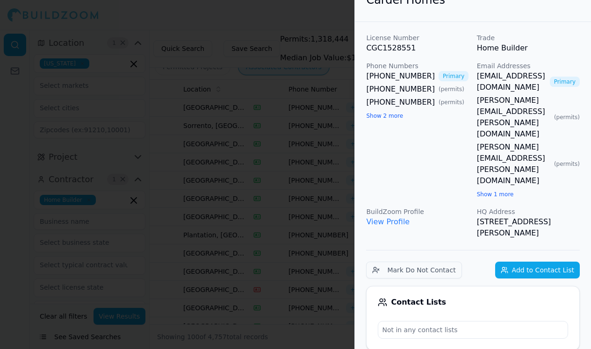
scroll to position [12, 0]
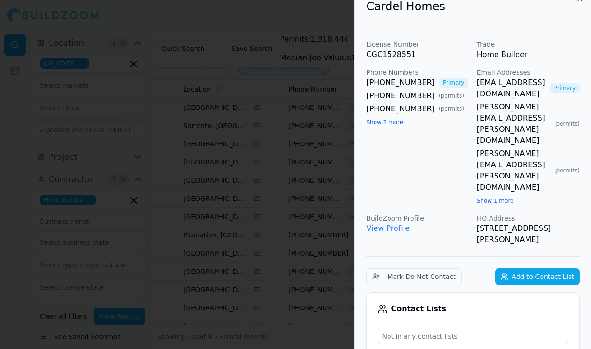
click at [353, 178] on div at bounding box center [295, 174] width 591 height 349
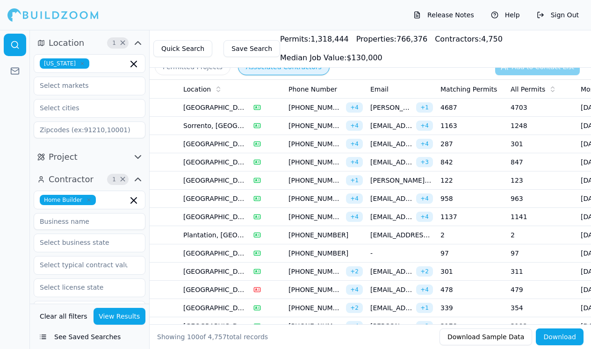
click at [447, 183] on td "122" at bounding box center [471, 180] width 70 height 18
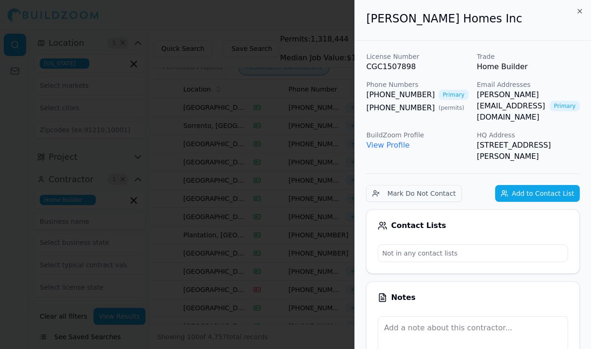
scroll to position [0, 0]
drag, startPoint x: 364, startPoint y: 66, endPoint x: 412, endPoint y: 71, distance: 48.0
drag, startPoint x: 365, startPoint y: 95, endPoint x: 423, endPoint y: 91, distance: 58.6
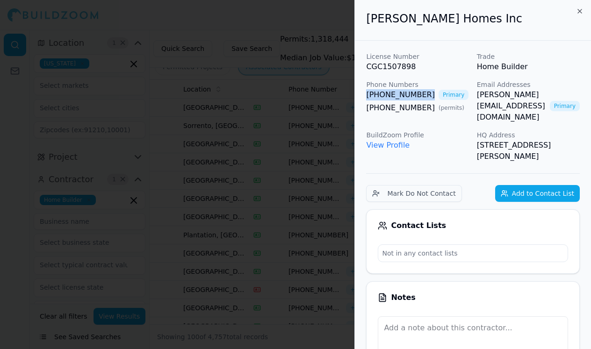
click at [189, 240] on div at bounding box center [295, 174] width 591 height 349
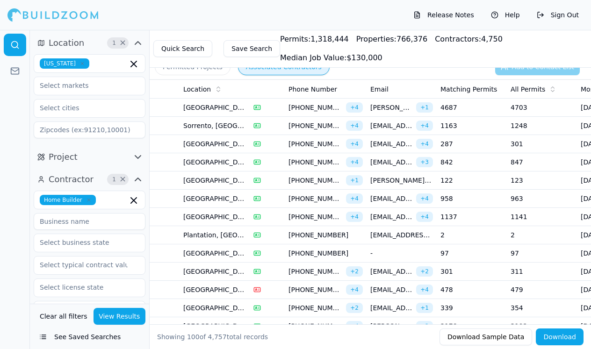
click at [452, 237] on td "2" at bounding box center [471, 235] width 70 height 18
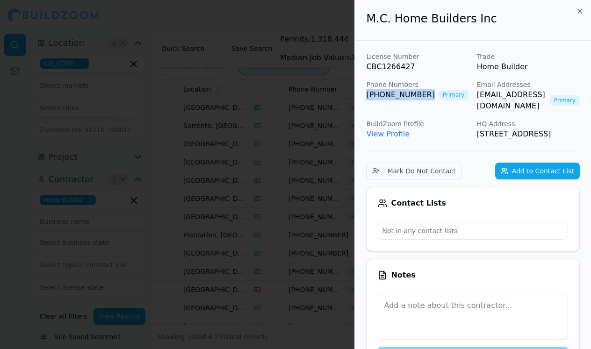
drag, startPoint x: 364, startPoint y: 92, endPoint x: 422, endPoint y: 94, distance: 58.0
click at [350, 286] on div at bounding box center [295, 174] width 591 height 349
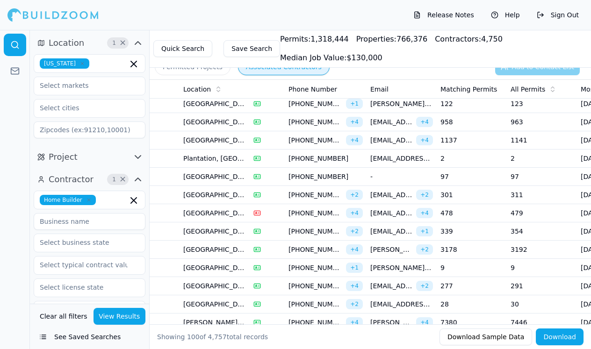
scroll to position [770, 0]
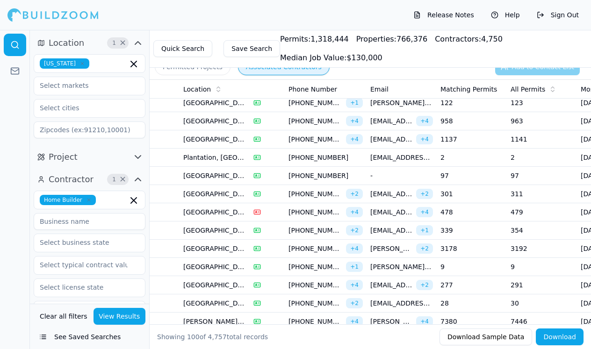
click at [466, 229] on td "339" at bounding box center [471, 230] width 70 height 18
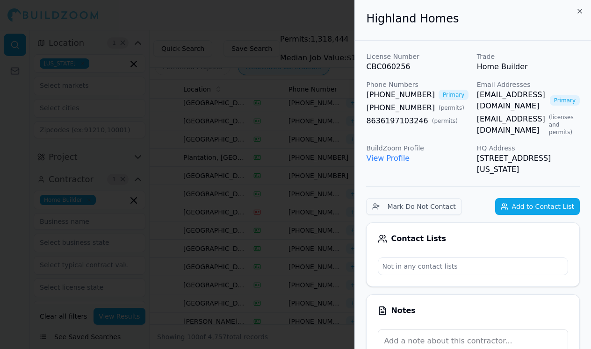
scroll to position [0, 0]
drag, startPoint x: 364, startPoint y: 92, endPoint x: 421, endPoint y: 94, distance: 57.1
click at [338, 271] on div at bounding box center [295, 174] width 591 height 349
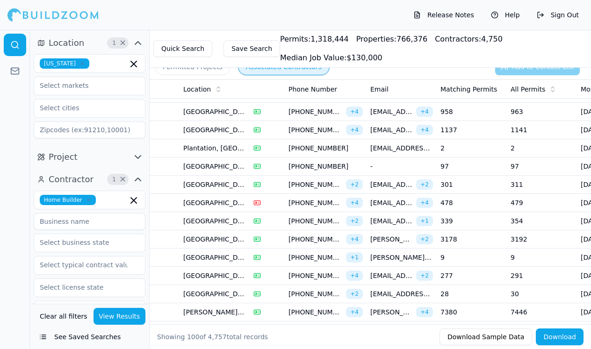
scroll to position [782, 0]
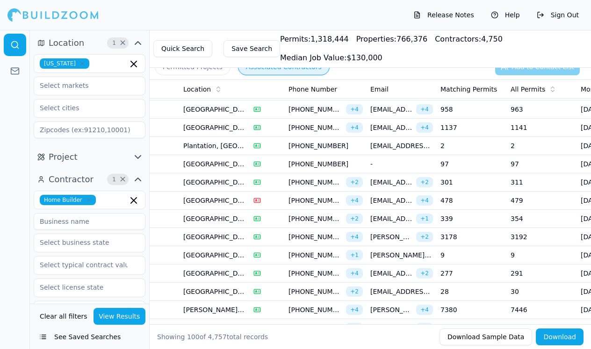
click at [458, 256] on td "9" at bounding box center [471, 255] width 70 height 18
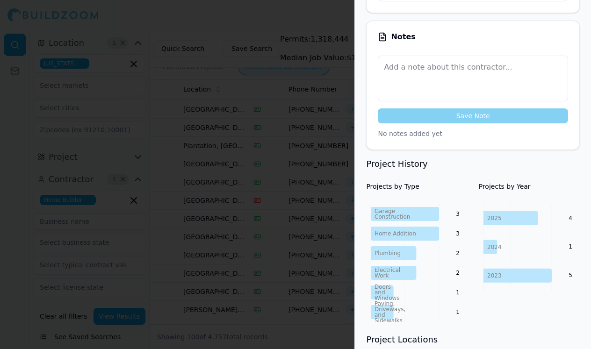
scroll to position [294, 0]
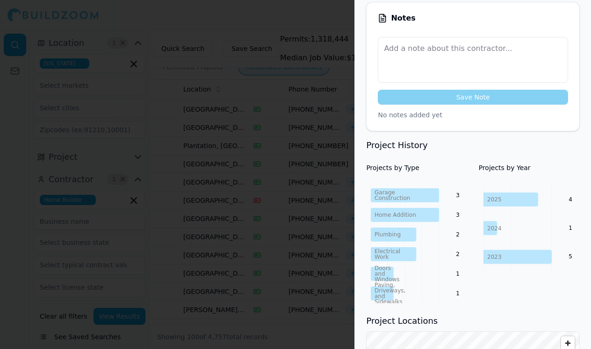
click at [321, 282] on div at bounding box center [295, 174] width 591 height 349
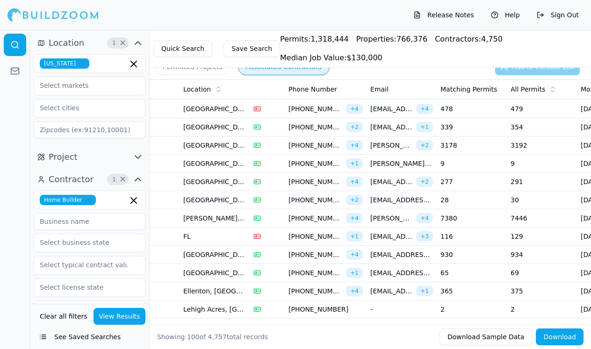
scroll to position [874, 0]
click at [458, 241] on td "116" at bounding box center [471, 236] width 70 height 18
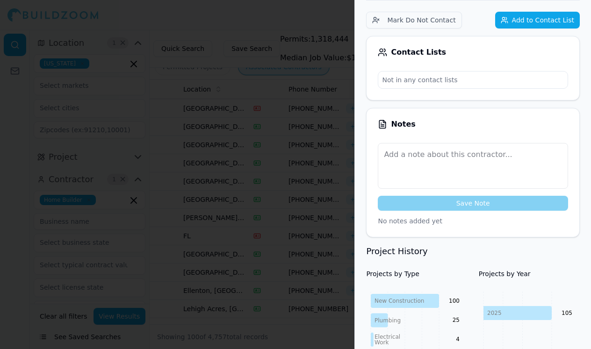
scroll to position [269, 0]
click at [262, 208] on div at bounding box center [295, 174] width 591 height 349
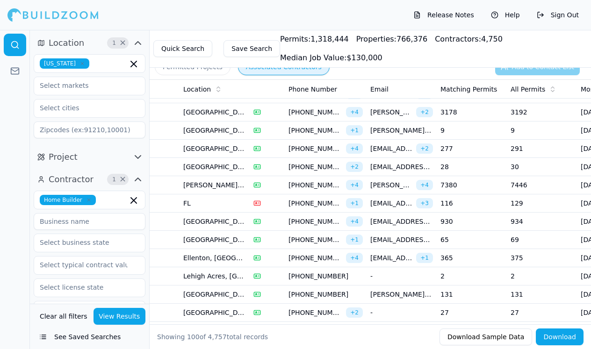
scroll to position [906, 0]
click at [468, 240] on td "65" at bounding box center [471, 240] width 70 height 18
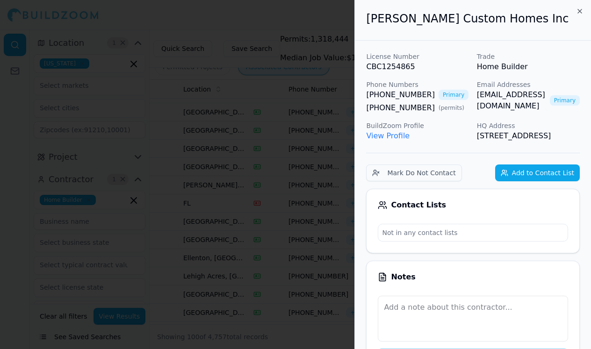
scroll to position [0, 0]
drag, startPoint x: 362, startPoint y: 90, endPoint x: 422, endPoint y: 97, distance: 60.3
click at [332, 252] on div at bounding box center [295, 174] width 591 height 349
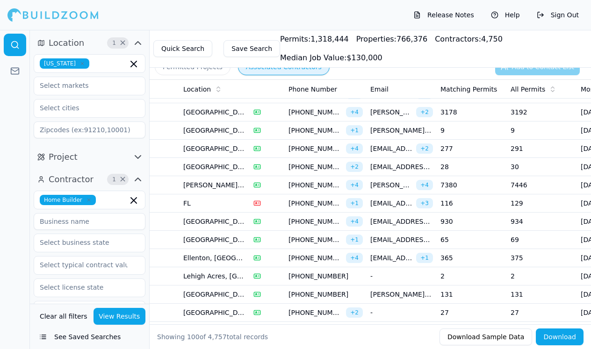
click at [458, 257] on td "365" at bounding box center [471, 258] width 70 height 18
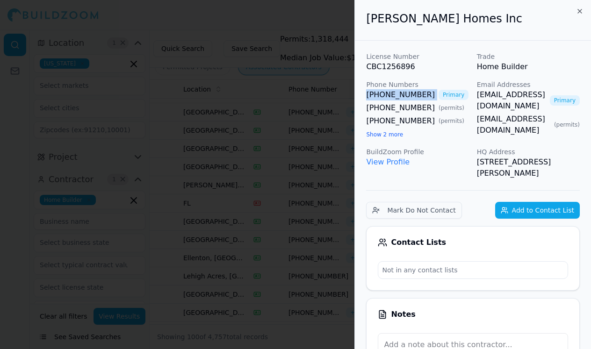
drag, startPoint x: 362, startPoint y: 92, endPoint x: 428, endPoint y: 96, distance: 66.0
click at [318, 201] on div at bounding box center [295, 174] width 591 height 349
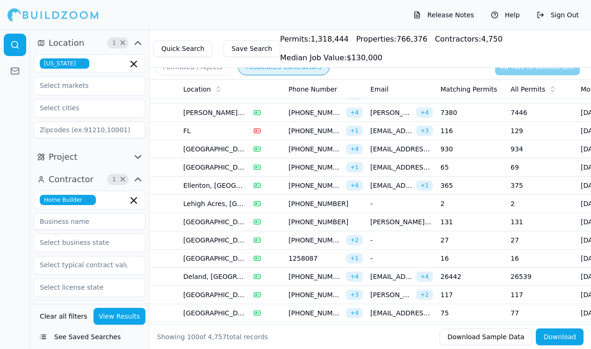
scroll to position [979, 0]
click at [464, 242] on td "27" at bounding box center [471, 240] width 70 height 18
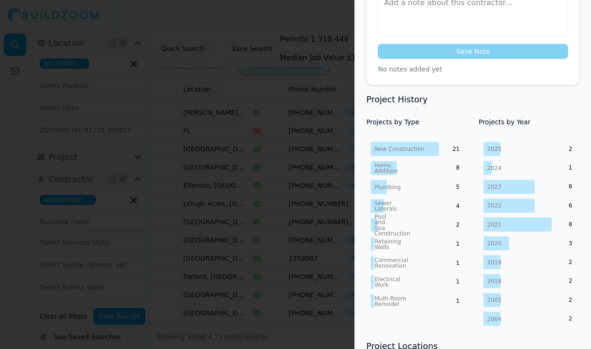
scroll to position [353, 0]
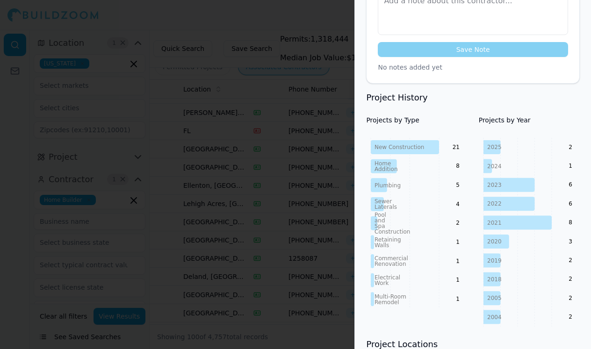
click at [345, 242] on div at bounding box center [295, 174] width 591 height 349
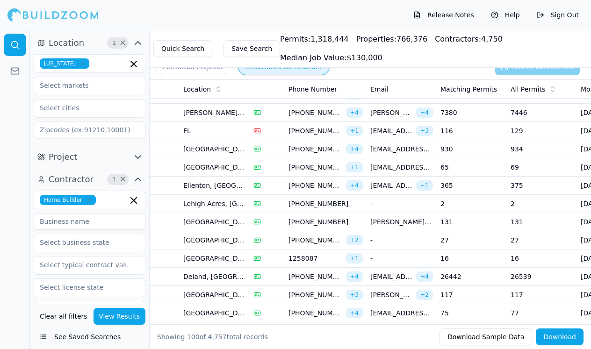
click at [473, 261] on td "16" at bounding box center [471, 259] width 70 height 18
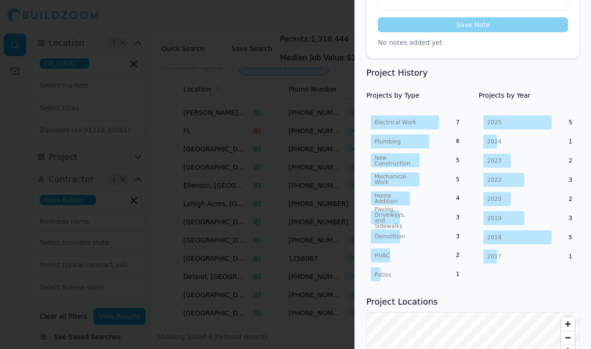
scroll to position [381, 0]
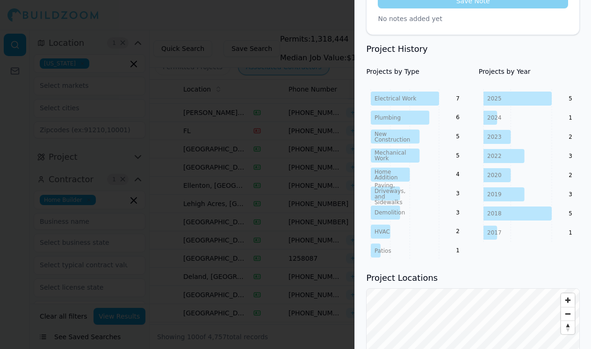
click at [309, 208] on div at bounding box center [295, 174] width 591 height 349
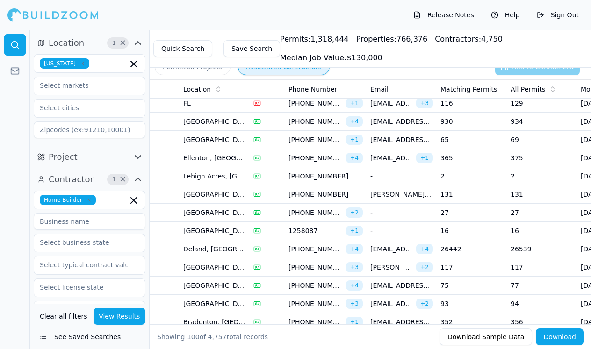
scroll to position [1007, 0]
click at [478, 262] on td "117" at bounding box center [471, 267] width 70 height 18
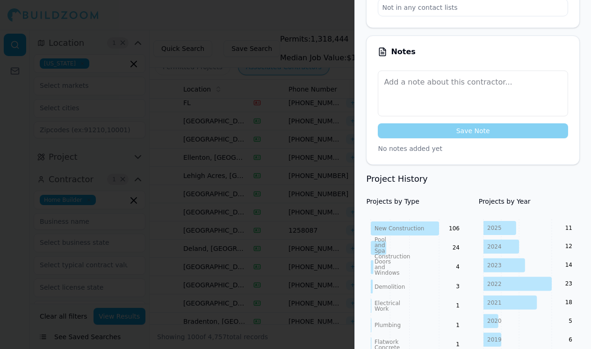
scroll to position [306, 1]
click at [302, 230] on div at bounding box center [295, 174] width 591 height 349
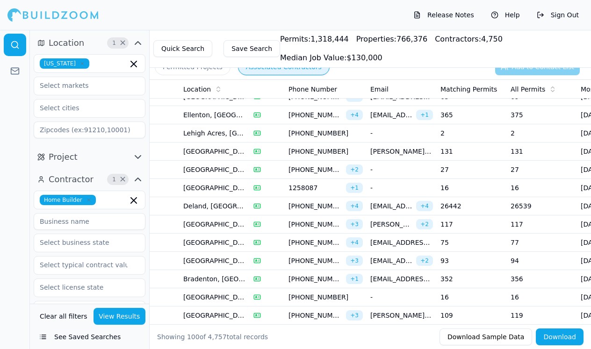
scroll to position [1055, 0]
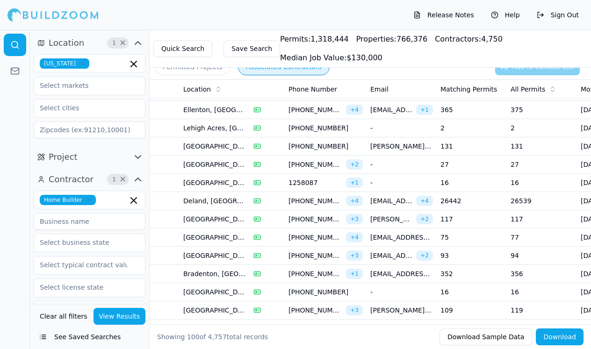
click at [454, 242] on td "75" at bounding box center [471, 237] width 70 height 18
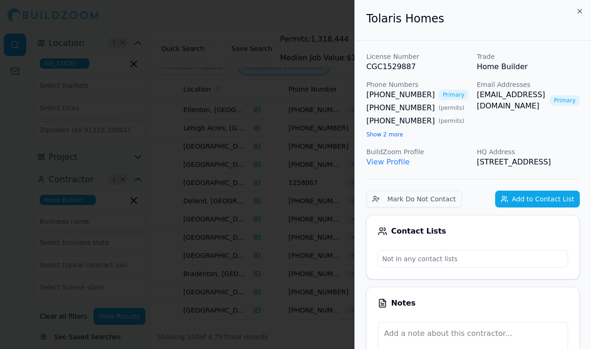
scroll to position [0, 0]
drag, startPoint x: 361, startPoint y: 90, endPoint x: 421, endPoint y: 98, distance: 60.3
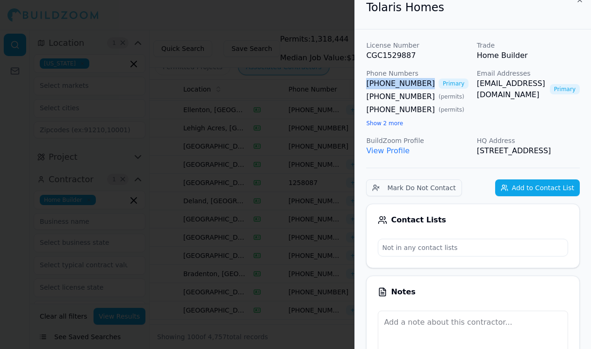
click at [312, 170] on div at bounding box center [295, 174] width 591 height 349
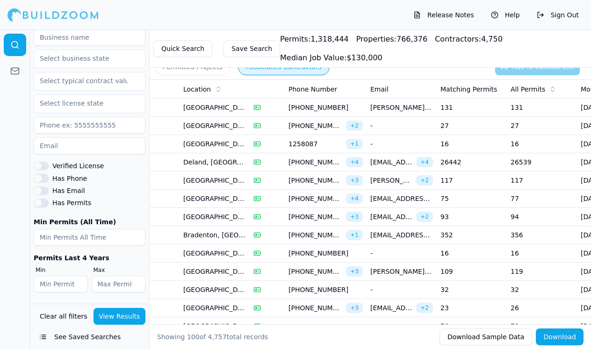
scroll to position [184, 0]
click at [91, 240] on input "number" at bounding box center [90, 237] width 112 height 17
click at [107, 281] on input "number" at bounding box center [119, 284] width 54 height 17
type input "60"
click at [106, 318] on button "View Results" at bounding box center [119, 316] width 52 height 17
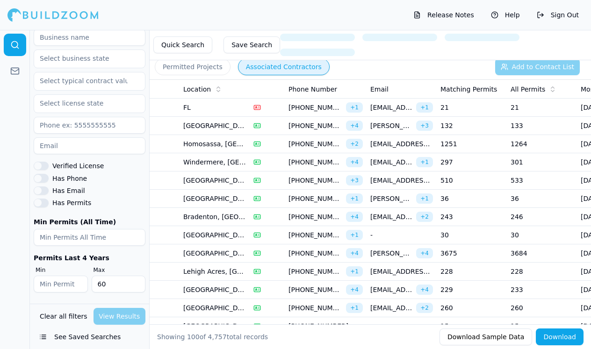
click at [65, 284] on input "number" at bounding box center [61, 284] width 54 height 17
type input "10"
click at [94, 300] on div "Contractor 3 × Home Builder Verified License Has Phone Has Email Has Permits Mi…" at bounding box center [89, 144] width 119 height 320
click at [116, 290] on input "60" at bounding box center [119, 284] width 54 height 17
click at [116, 297] on div "Home Builder Verified License Has Phone Has Email Has Permits Min Permits (All …" at bounding box center [90, 151] width 112 height 297
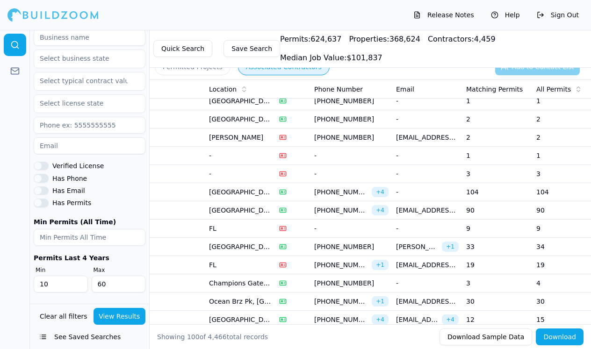
scroll to position [43, 0]
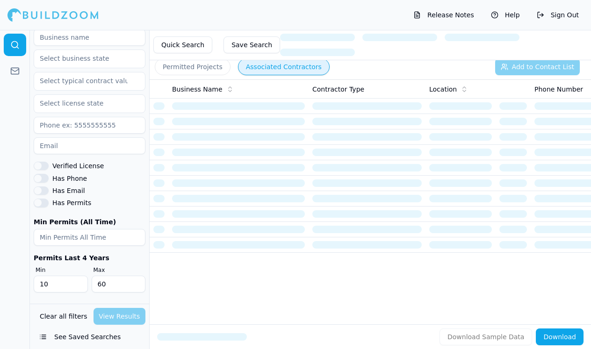
scroll to position [184, 0]
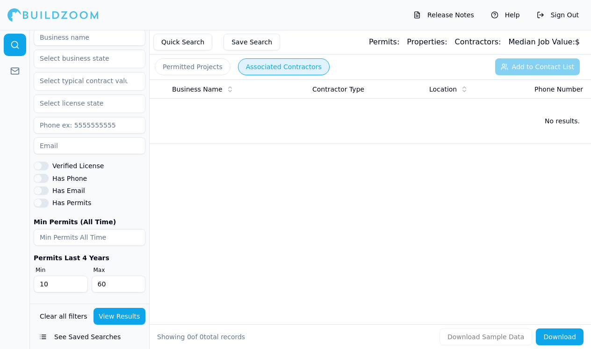
click at [74, 316] on button "Clear all filters" at bounding box center [63, 316] width 52 height 17
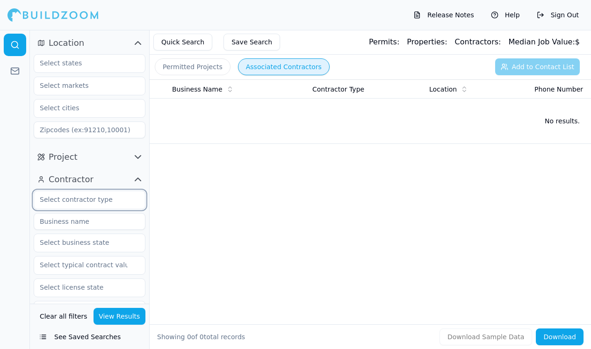
click at [75, 204] on input "text" at bounding box center [83, 199] width 99 height 17
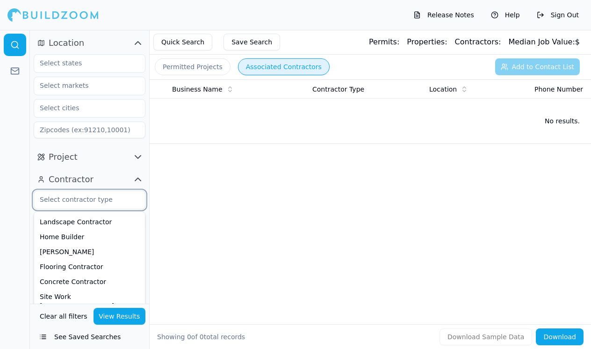
scroll to position [134, 0]
click at [74, 236] on div "Home Builder" at bounding box center [89, 236] width 107 height 15
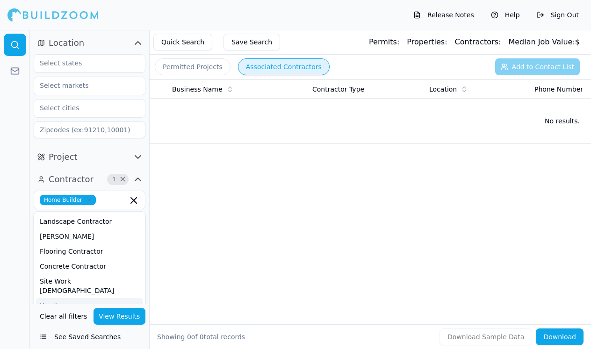
click at [112, 313] on button "View Results" at bounding box center [119, 316] width 52 height 17
